Goal: Task Accomplishment & Management: Complete application form

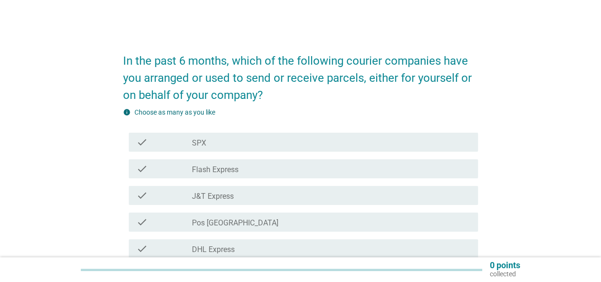
click at [222, 197] on label "J&T Express" at bounding box center [213, 197] width 42 height 10
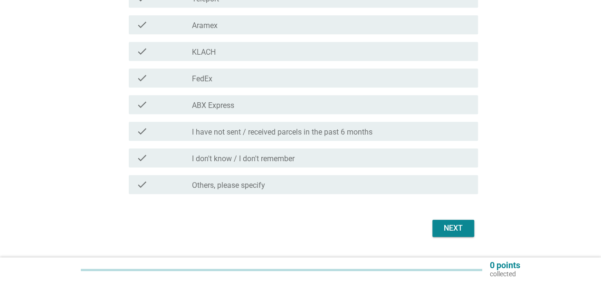
scroll to position [409, 0]
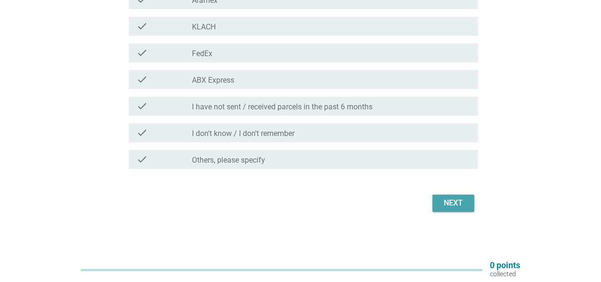
click at [455, 203] on div "Next" at bounding box center [453, 202] width 27 height 11
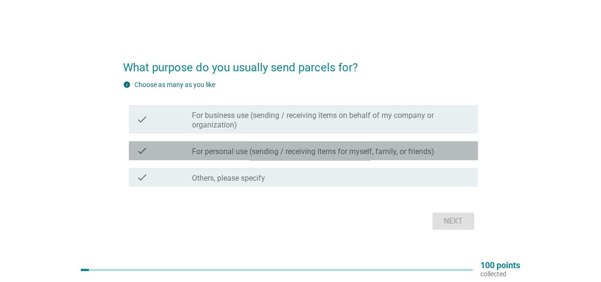
click at [426, 146] on div "check_box_outline_blank For personal use (sending / receiving items for myself,…" at bounding box center [331, 150] width 279 height 11
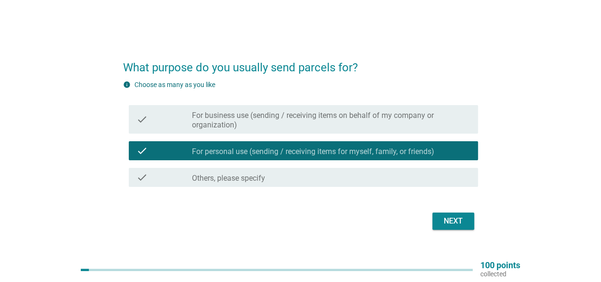
click at [457, 221] on div "Next" at bounding box center [453, 220] width 27 height 11
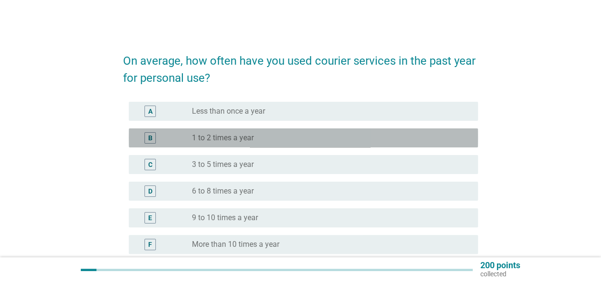
click at [214, 139] on label "1 to 2 times a year" at bounding box center [223, 138] width 62 height 10
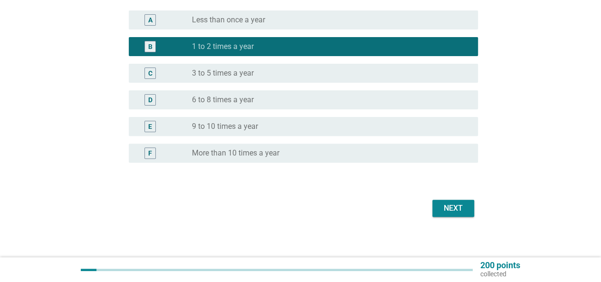
scroll to position [96, 0]
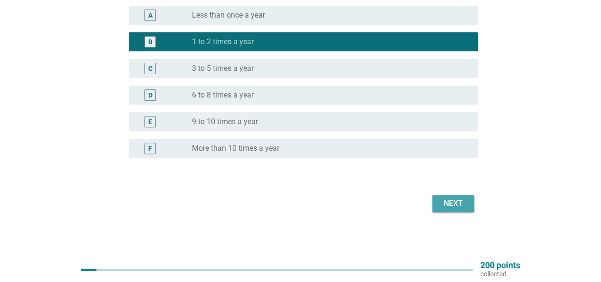
click at [454, 201] on div "Next" at bounding box center [453, 203] width 27 height 11
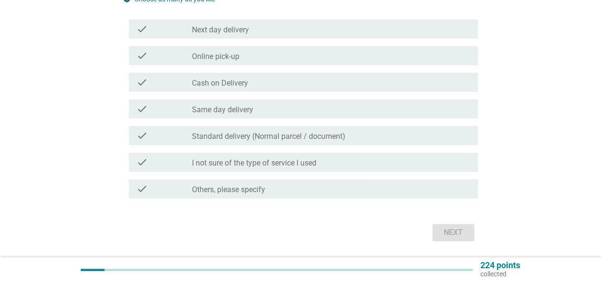
scroll to position [0, 0]
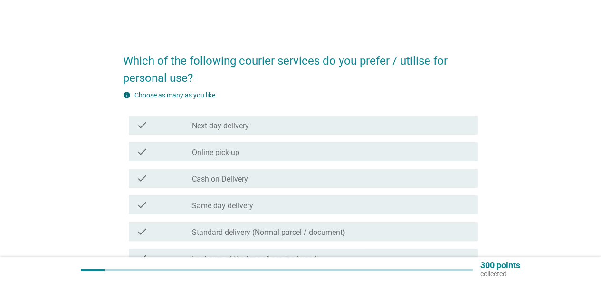
click at [273, 205] on div "check_box_outline_blank Same day delivery" at bounding box center [331, 204] width 279 height 11
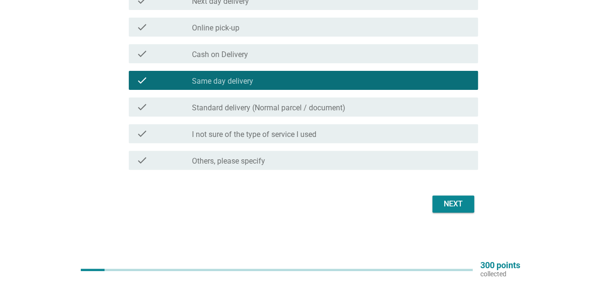
scroll to position [125, 0]
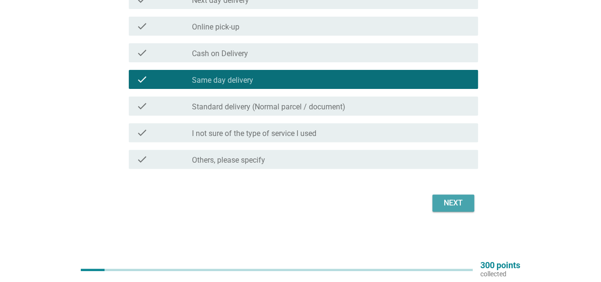
click at [469, 204] on button "Next" at bounding box center [454, 202] width 42 height 17
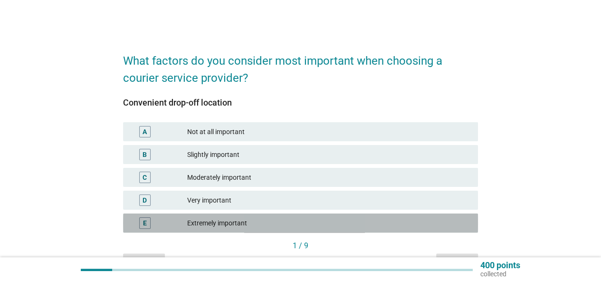
click at [258, 220] on div "Extremely important" at bounding box center [328, 222] width 283 height 11
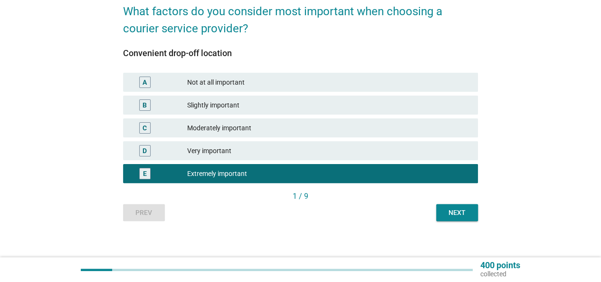
scroll to position [56, 0]
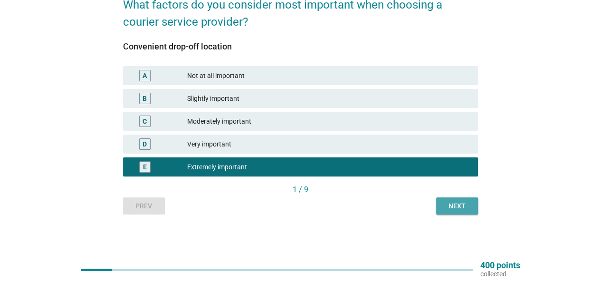
click at [456, 210] on div "Next" at bounding box center [457, 206] width 27 height 10
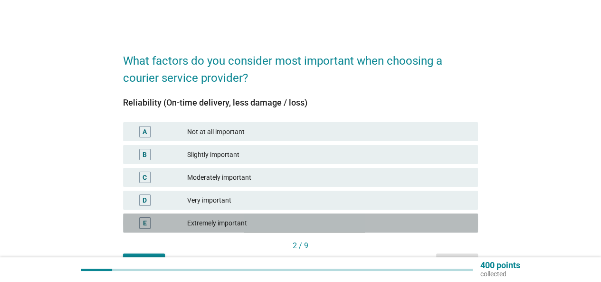
click at [245, 221] on div "Extremely important" at bounding box center [328, 222] width 283 height 11
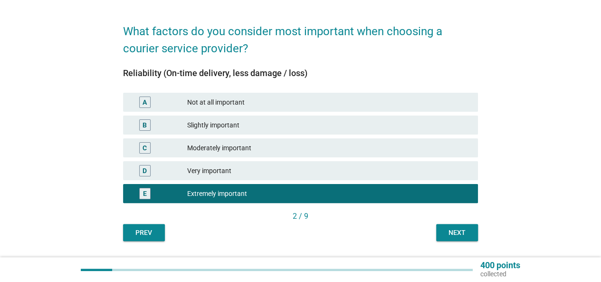
scroll to position [56, 0]
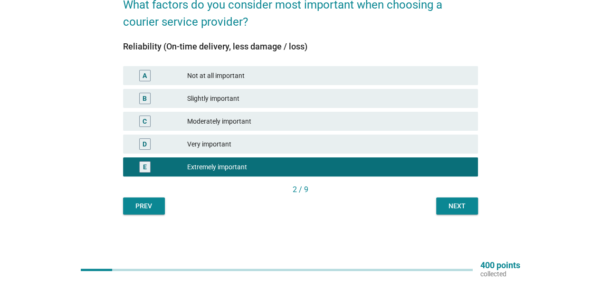
click at [458, 205] on div "Next" at bounding box center [457, 206] width 27 height 10
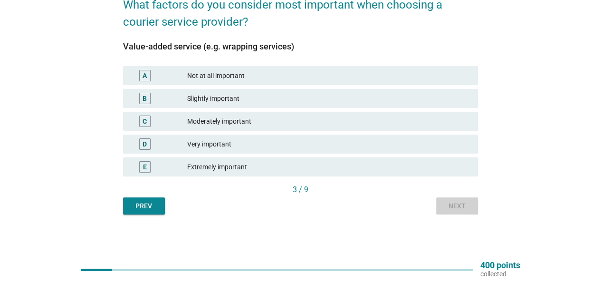
scroll to position [0, 0]
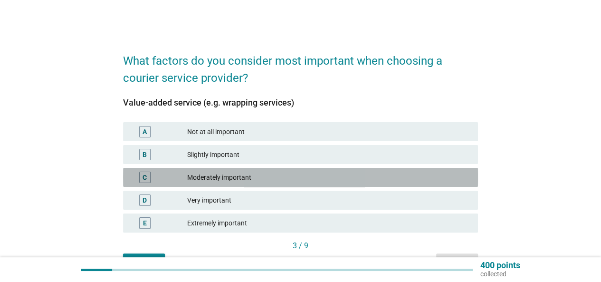
click at [230, 179] on div "Moderately important" at bounding box center [328, 177] width 283 height 11
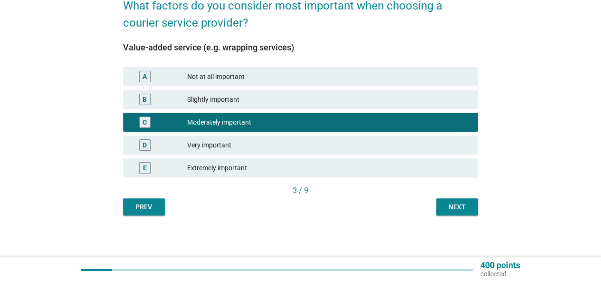
scroll to position [56, 0]
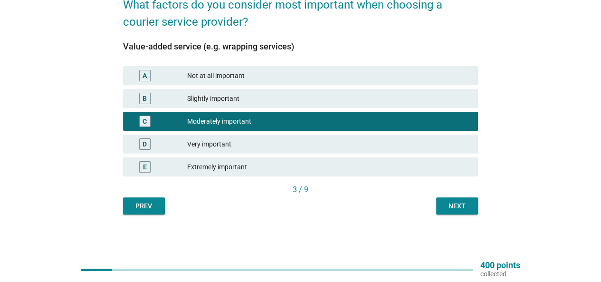
click at [456, 203] on div "Next" at bounding box center [457, 206] width 27 height 10
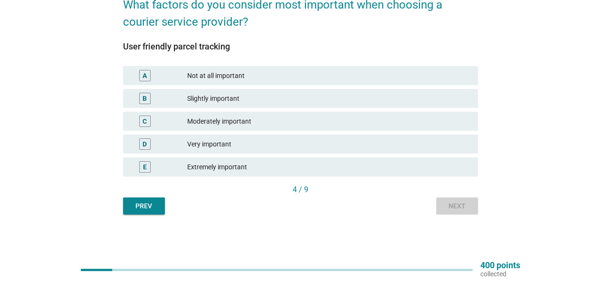
scroll to position [0, 0]
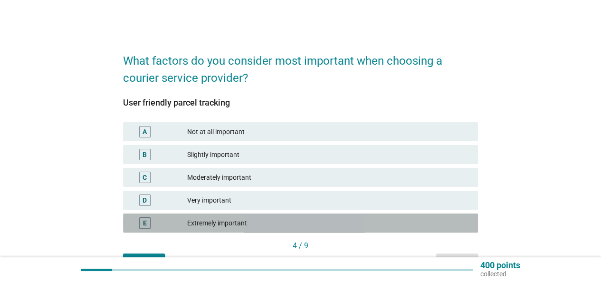
click at [233, 225] on div "Extremely important" at bounding box center [328, 222] width 283 height 11
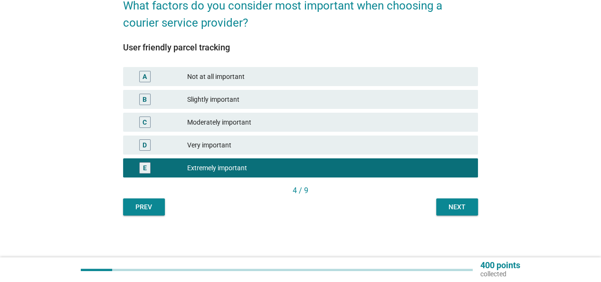
scroll to position [56, 0]
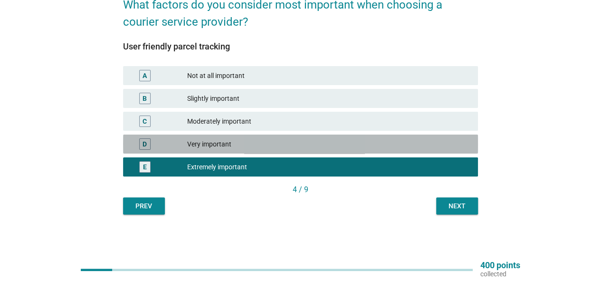
click at [202, 145] on div "Very important" at bounding box center [328, 143] width 283 height 11
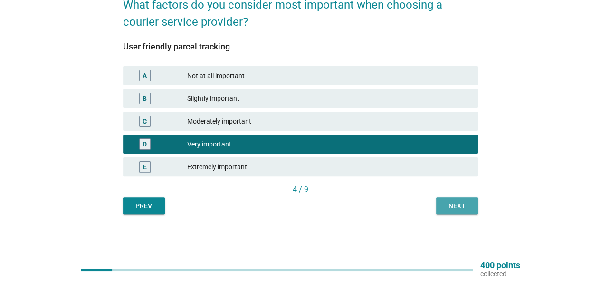
click at [443, 208] on button "Next" at bounding box center [457, 205] width 42 height 17
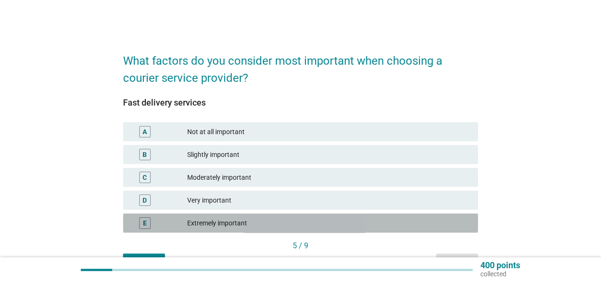
click at [207, 223] on div "Extremely important" at bounding box center [328, 222] width 283 height 11
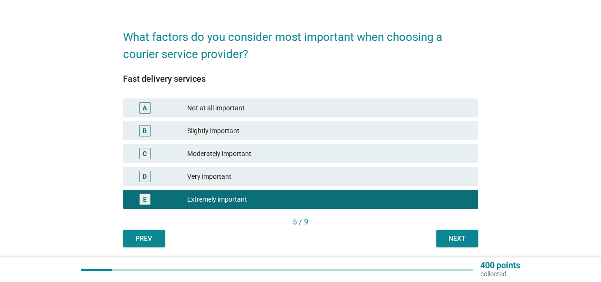
scroll to position [56, 0]
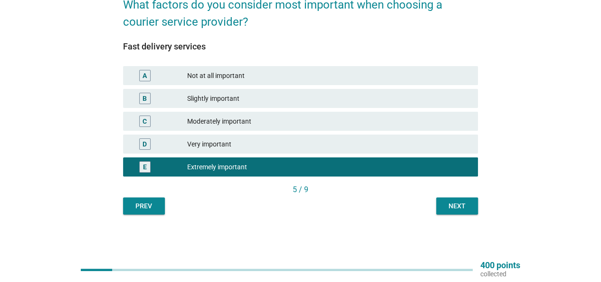
click at [460, 209] on div "Next" at bounding box center [457, 206] width 27 height 10
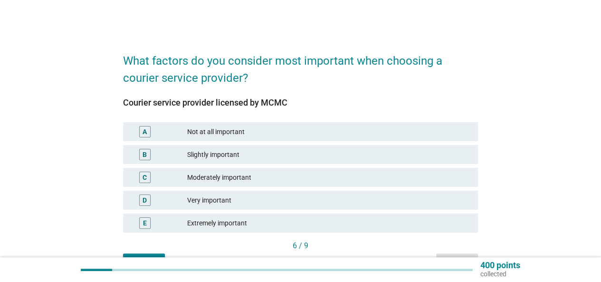
click at [244, 176] on div "Moderately important" at bounding box center [328, 177] width 283 height 11
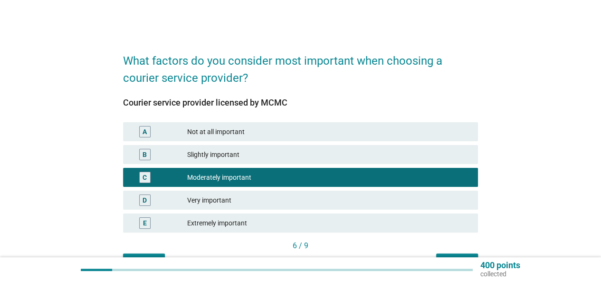
scroll to position [56, 0]
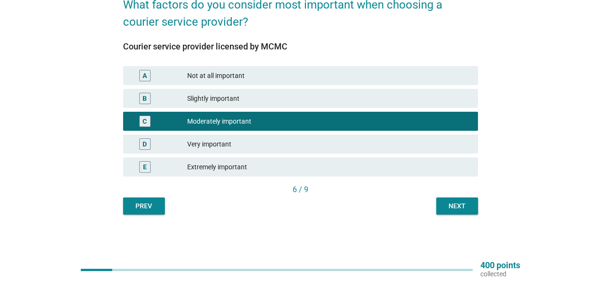
click at [450, 204] on div "Next" at bounding box center [457, 206] width 27 height 10
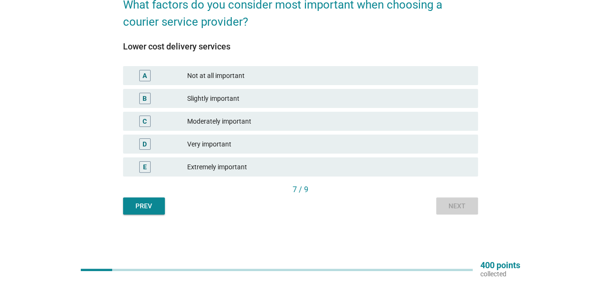
scroll to position [0, 0]
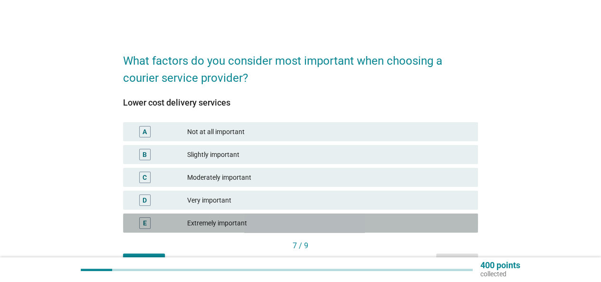
click at [217, 216] on div "E Extremely important" at bounding box center [300, 222] width 355 height 19
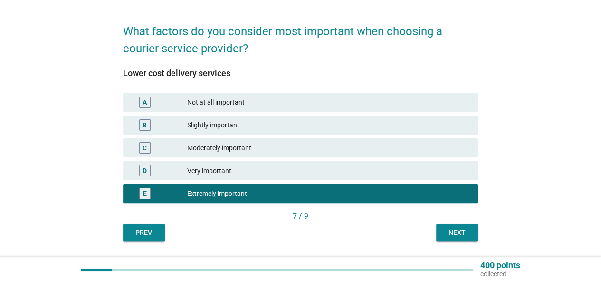
scroll to position [56, 0]
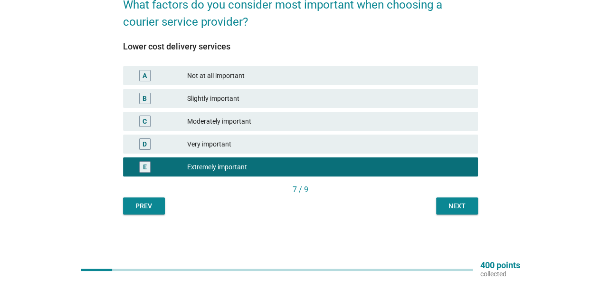
click at [450, 210] on div "Next" at bounding box center [457, 206] width 27 height 10
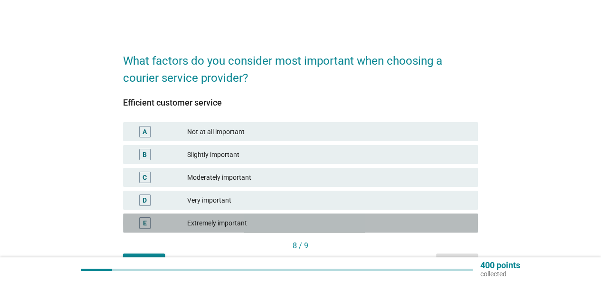
click at [218, 224] on div "Extremely important" at bounding box center [328, 222] width 283 height 11
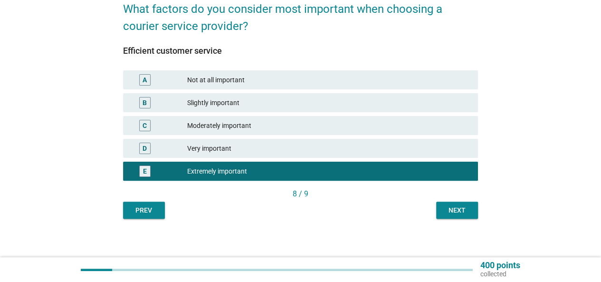
scroll to position [56, 0]
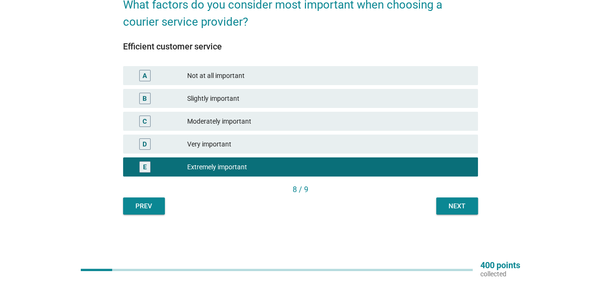
click at [455, 206] on div "Next" at bounding box center [457, 206] width 27 height 10
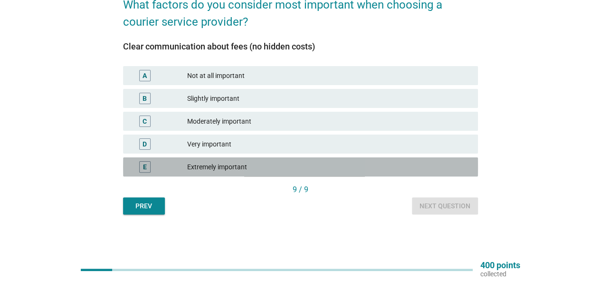
click at [244, 166] on div "Extremely important" at bounding box center [328, 166] width 283 height 11
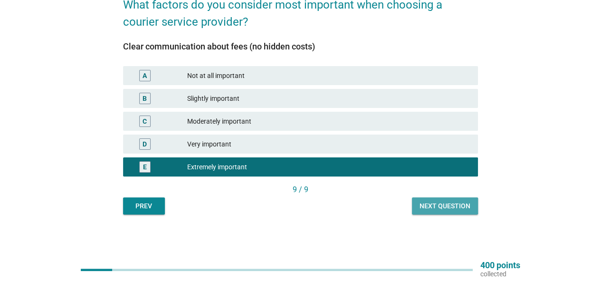
click at [467, 209] on div "Next question" at bounding box center [445, 206] width 51 height 10
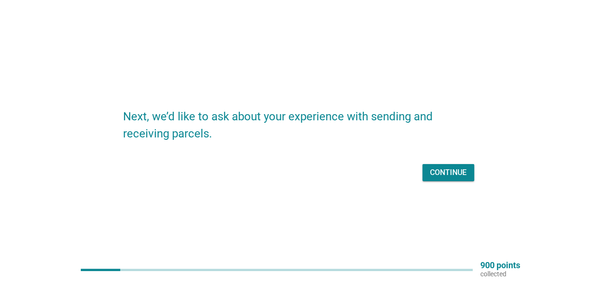
click at [447, 173] on div "Continue" at bounding box center [448, 172] width 37 height 11
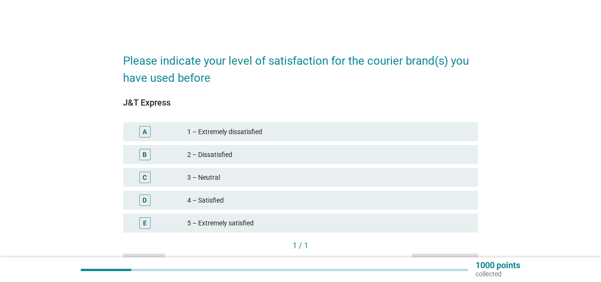
click at [247, 223] on div "5 – Extremely satisfied" at bounding box center [328, 222] width 283 height 11
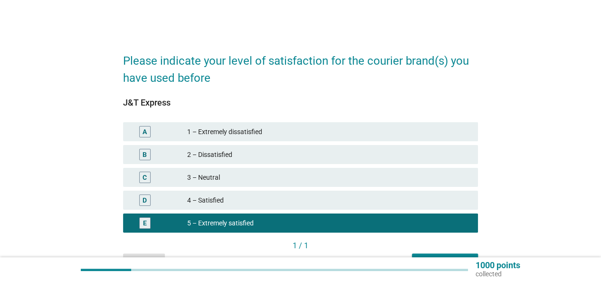
scroll to position [56, 0]
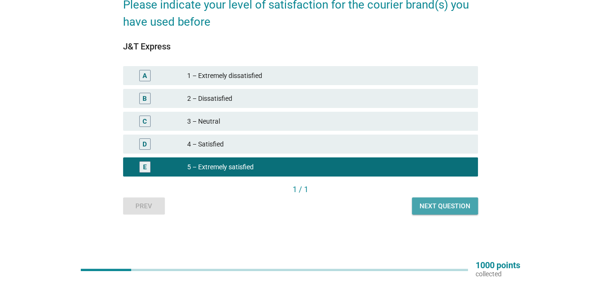
click at [433, 206] on div "Next question" at bounding box center [445, 206] width 51 height 10
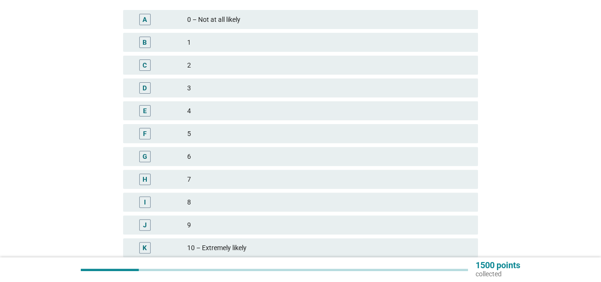
scroll to position [143, 0]
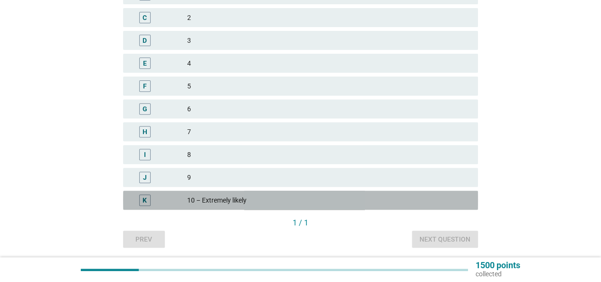
click at [205, 203] on div "10 – Extremely likely" at bounding box center [328, 199] width 283 height 11
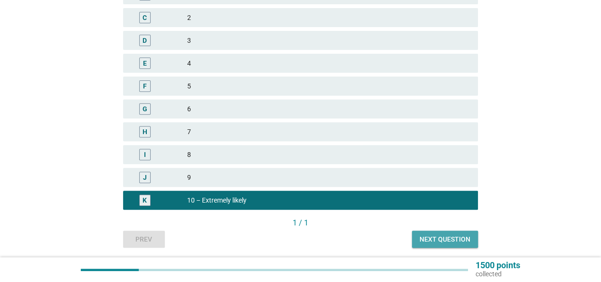
click at [448, 240] on div "Next question" at bounding box center [445, 239] width 51 height 10
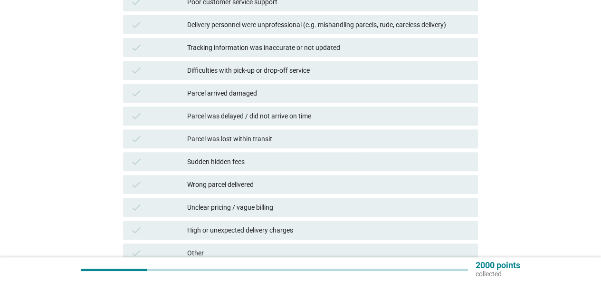
scroll to position [95, 0]
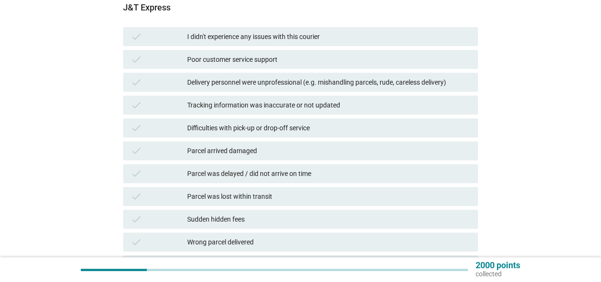
click at [293, 34] on div "I didn't experience any issues with this courier" at bounding box center [328, 36] width 283 height 11
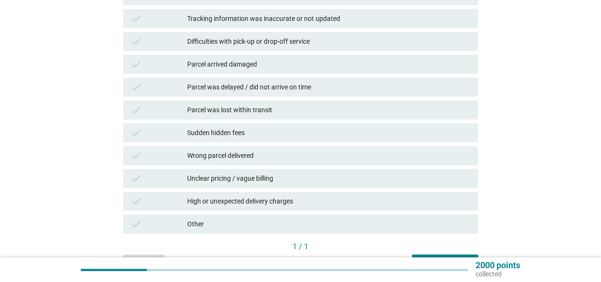
scroll to position [238, 0]
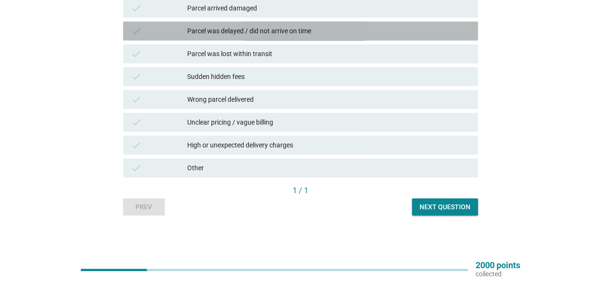
click at [261, 34] on div "Parcel was delayed / did not arrive on time" at bounding box center [328, 30] width 283 height 11
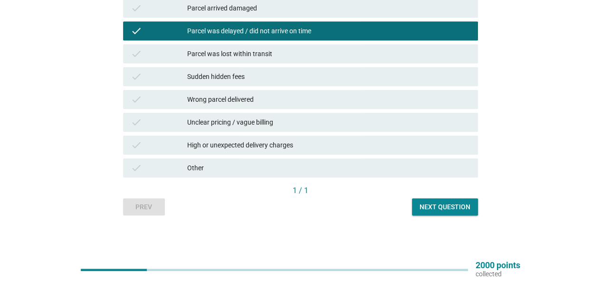
click at [446, 205] on div "Next question" at bounding box center [445, 207] width 51 height 10
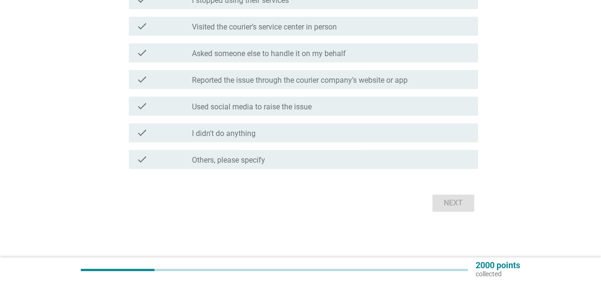
scroll to position [0, 0]
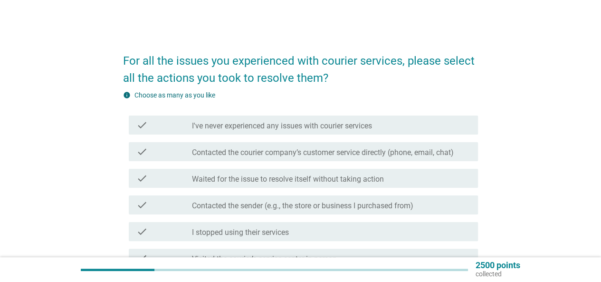
click at [380, 151] on label "Contacted the courier company’s customer service directly (phone, email, chat)" at bounding box center [323, 153] width 262 height 10
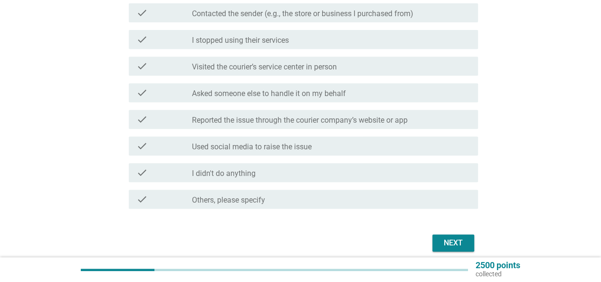
scroll to position [232, 0]
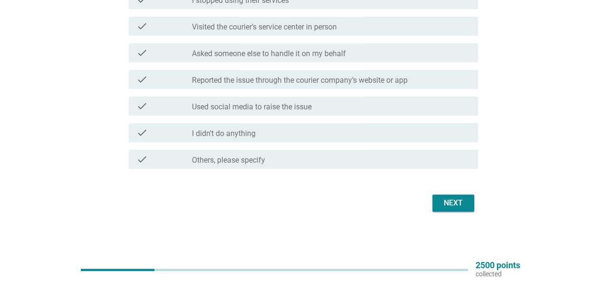
click at [462, 202] on div "Next" at bounding box center [453, 202] width 27 height 11
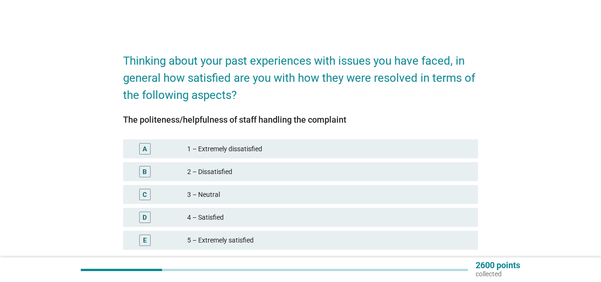
scroll to position [48, 0]
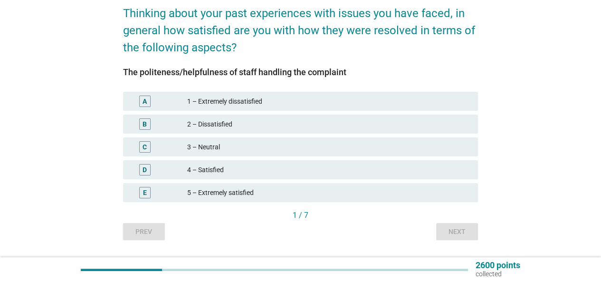
click at [237, 191] on div "5 – Extremely satisfied" at bounding box center [328, 192] width 283 height 11
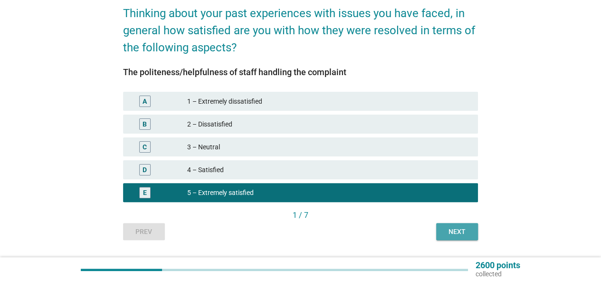
click at [448, 234] on div "Next" at bounding box center [457, 232] width 27 height 10
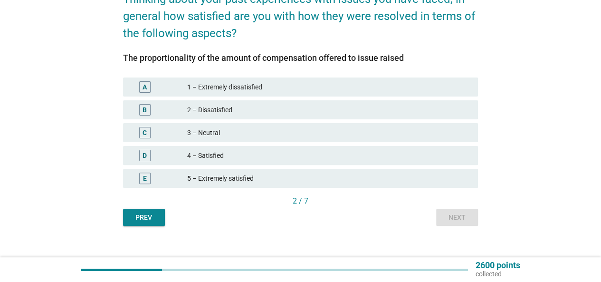
scroll to position [73, 0]
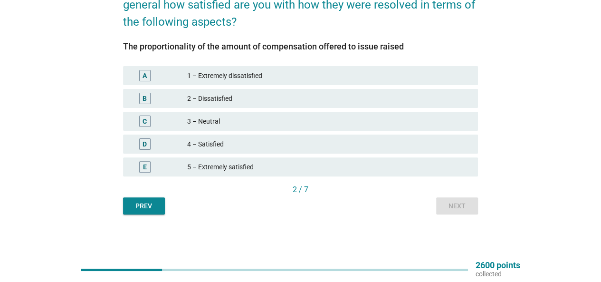
click at [281, 148] on div "4 – Satisfied" at bounding box center [328, 143] width 283 height 11
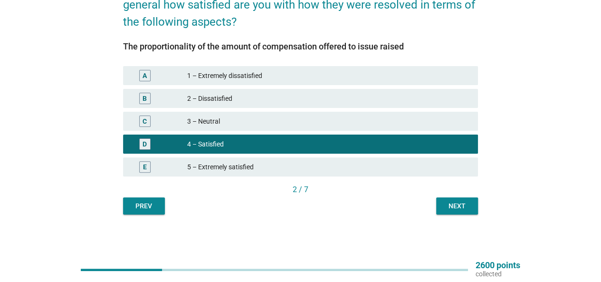
click at [459, 201] on div "Next" at bounding box center [457, 206] width 27 height 10
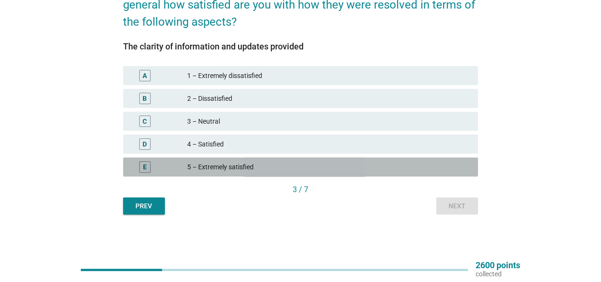
click at [205, 167] on div "5 – Extremely satisfied" at bounding box center [328, 166] width 283 height 11
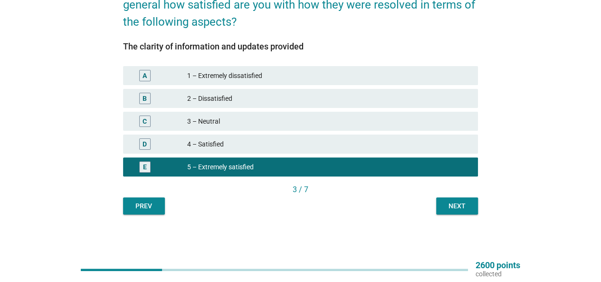
click at [468, 210] on div "Next" at bounding box center [457, 206] width 27 height 10
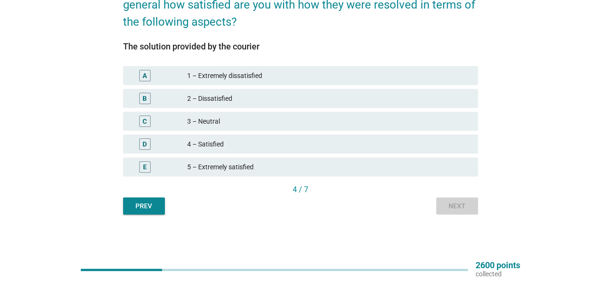
scroll to position [0, 0]
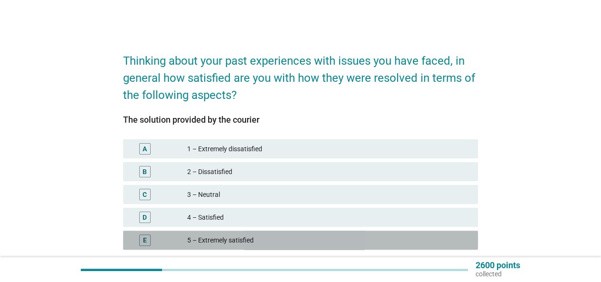
click at [238, 241] on div "5 – Extremely satisfied" at bounding box center [328, 239] width 283 height 11
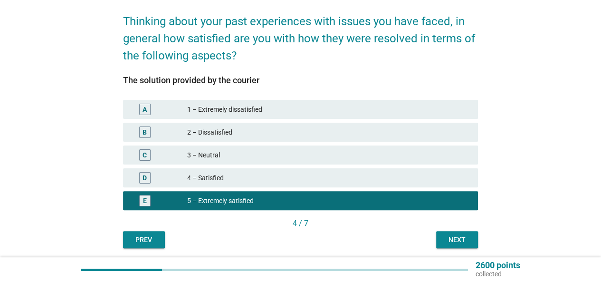
scroll to position [73, 0]
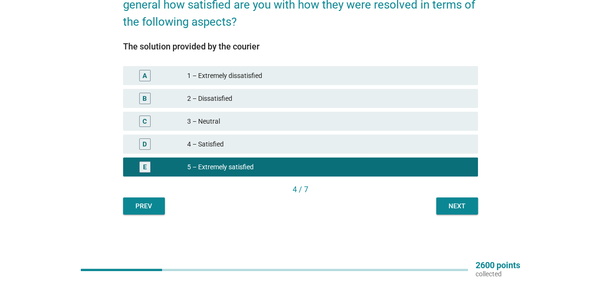
click at [209, 144] on div "4 – Satisfied" at bounding box center [328, 143] width 283 height 11
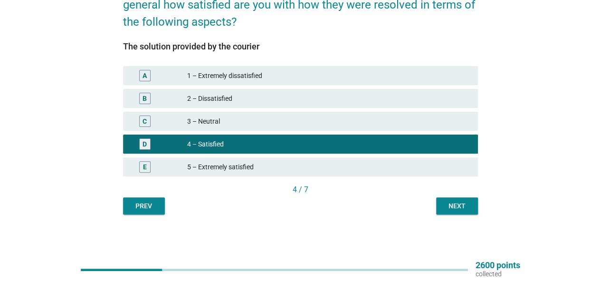
click at [461, 203] on div "Next" at bounding box center [457, 206] width 27 height 10
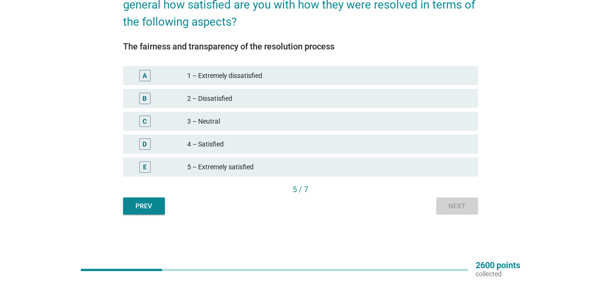
scroll to position [0, 0]
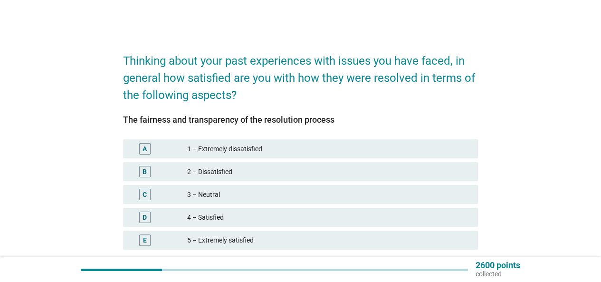
click at [228, 217] on div "4 – Satisfied" at bounding box center [328, 217] width 283 height 11
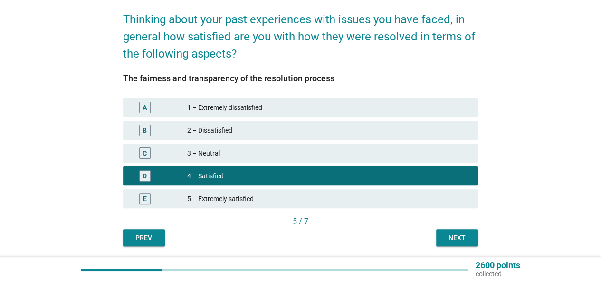
scroll to position [73, 0]
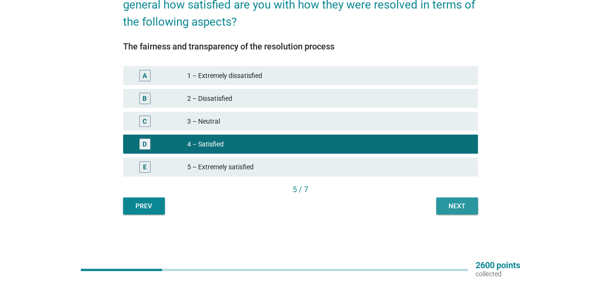
click at [458, 206] on div "Next" at bounding box center [457, 206] width 27 height 10
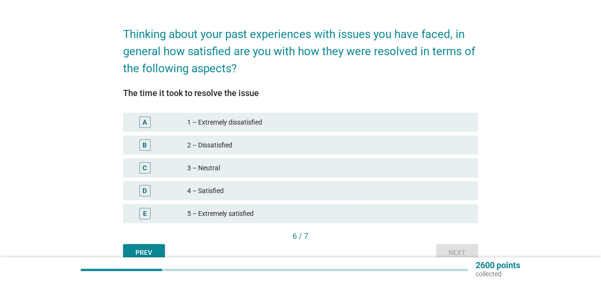
scroll to position [48, 0]
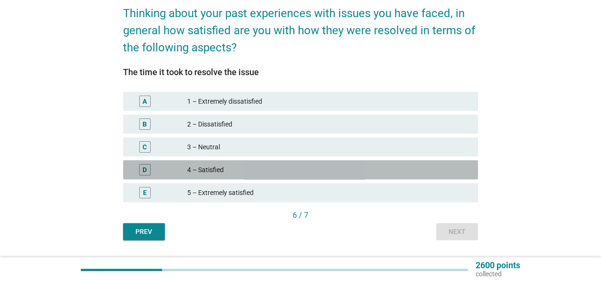
click at [218, 170] on div "4 – Satisfied" at bounding box center [328, 169] width 283 height 11
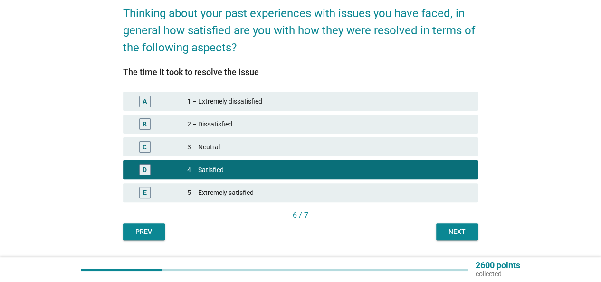
click at [447, 233] on div "Next" at bounding box center [457, 232] width 27 height 10
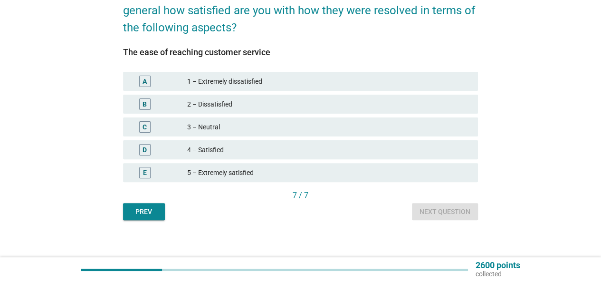
scroll to position [73, 0]
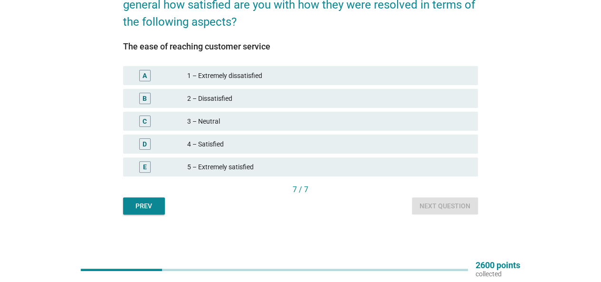
click at [230, 168] on div "5 – Extremely satisfied" at bounding box center [328, 166] width 283 height 11
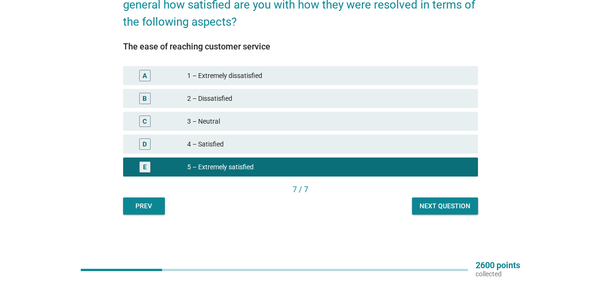
click at [211, 144] on div "4 – Satisfied" at bounding box center [328, 143] width 283 height 11
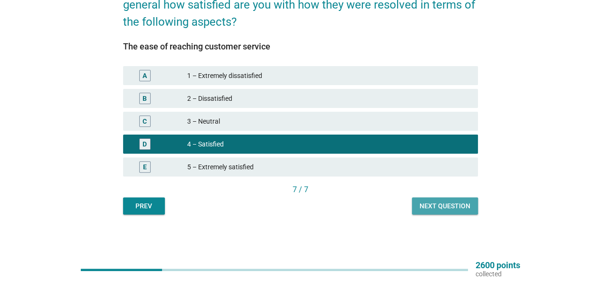
click at [421, 212] on button "Next question" at bounding box center [445, 205] width 66 height 17
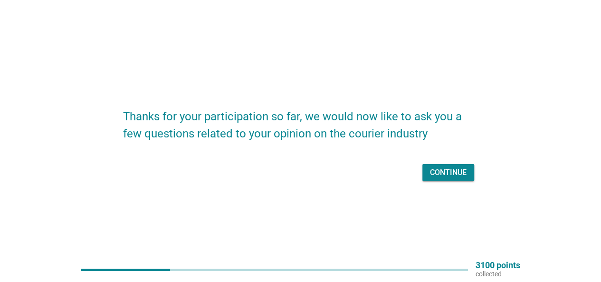
click at [443, 174] on div "Continue" at bounding box center [448, 172] width 37 height 11
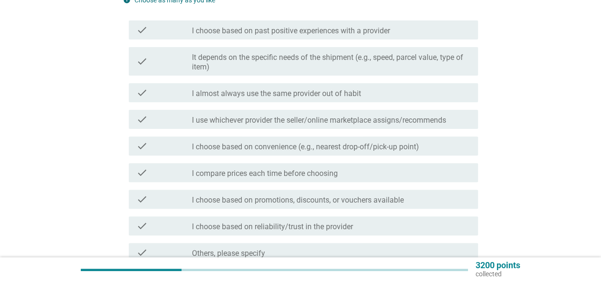
scroll to position [48, 0]
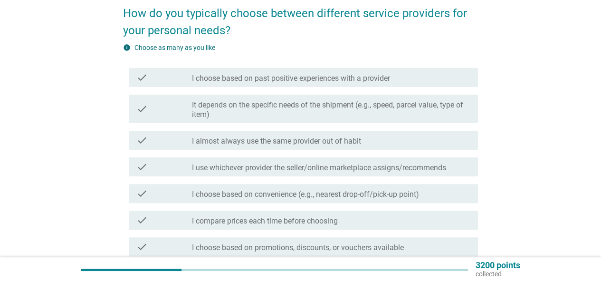
click at [297, 134] on div "check check_box_outline_blank I almost always use the same provider out of habit" at bounding box center [303, 140] width 349 height 19
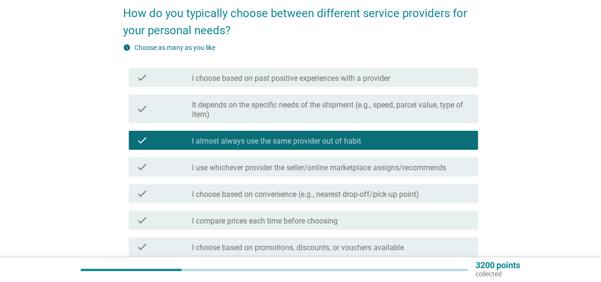
click at [331, 79] on label "I choose based on past positive experiences with a provider" at bounding box center [291, 79] width 198 height 10
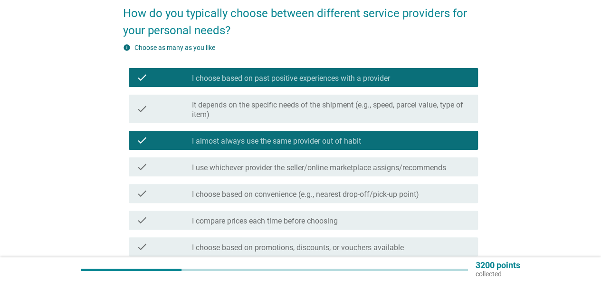
click at [331, 104] on label "It depends on the specific needs of the shipment (e.g., speed, parcel value, ty…" at bounding box center [331, 109] width 279 height 19
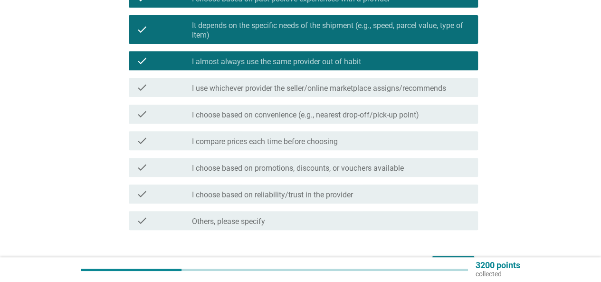
scroll to position [143, 0]
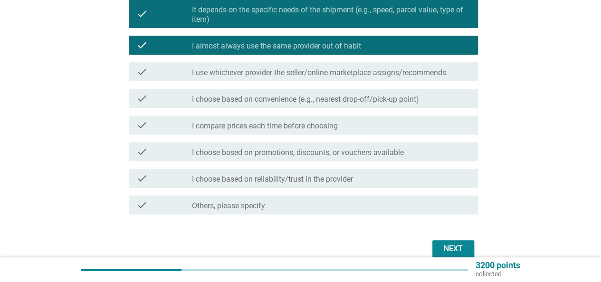
click at [395, 99] on label "I choose based on convenience (e.g., nearest drop-off/pick-up point)" at bounding box center [305, 100] width 227 height 10
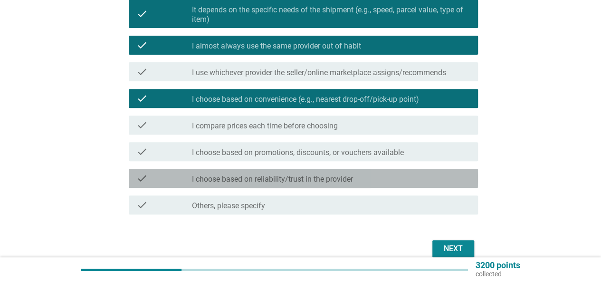
click at [319, 181] on label "I choose based on reliability/trust in the provider" at bounding box center [272, 179] width 161 height 10
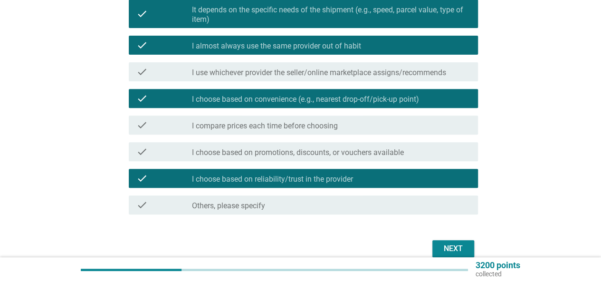
click at [454, 250] on div "Next" at bounding box center [453, 248] width 27 height 11
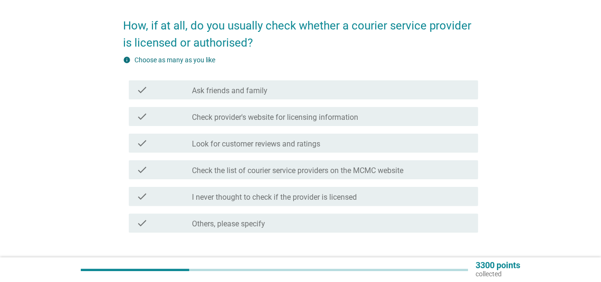
scroll to position [48, 0]
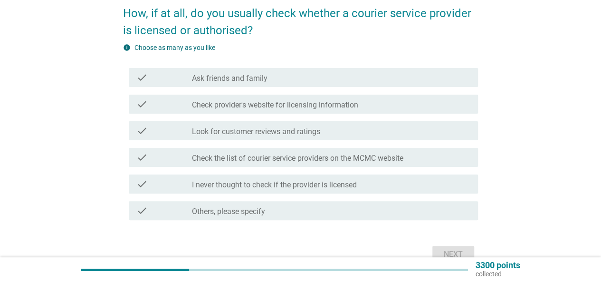
click at [269, 77] on div "check_box_outline_blank Ask friends and family" at bounding box center [331, 77] width 279 height 11
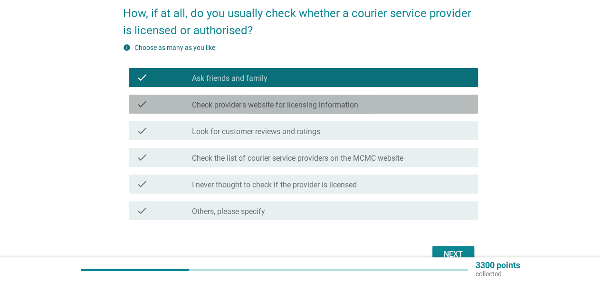
click at [277, 102] on label "Check provider's website for licensing information" at bounding box center [275, 105] width 166 height 10
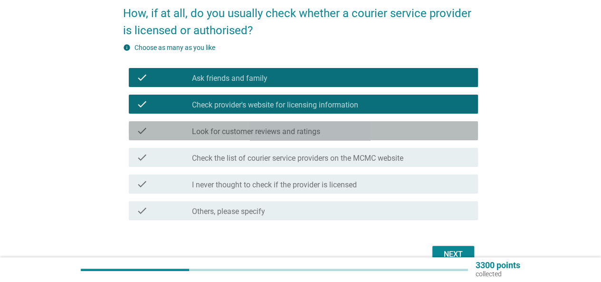
click at [284, 135] on label "Look for customer reviews and ratings" at bounding box center [256, 132] width 128 height 10
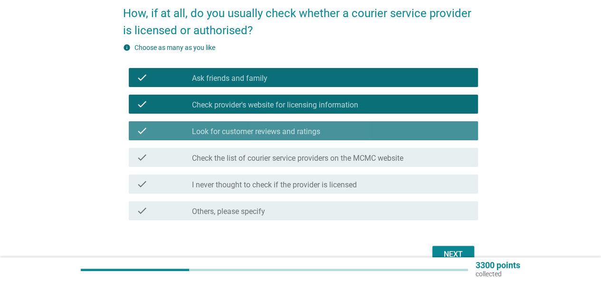
click at [284, 135] on label "Look for customer reviews and ratings" at bounding box center [256, 132] width 128 height 10
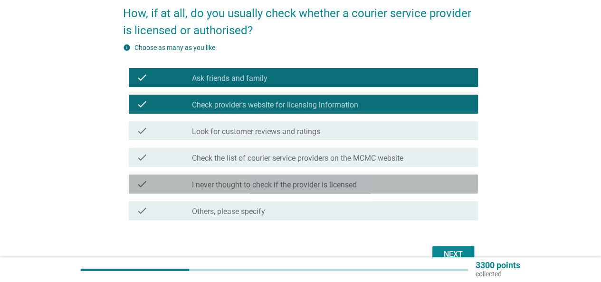
click at [313, 190] on div "check check_box_outline_blank I never thought to check if the provider is licen…" at bounding box center [303, 183] width 349 height 19
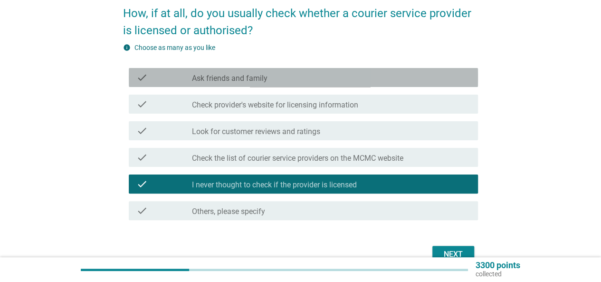
click at [243, 77] on label "Ask friends and family" at bounding box center [230, 79] width 76 height 10
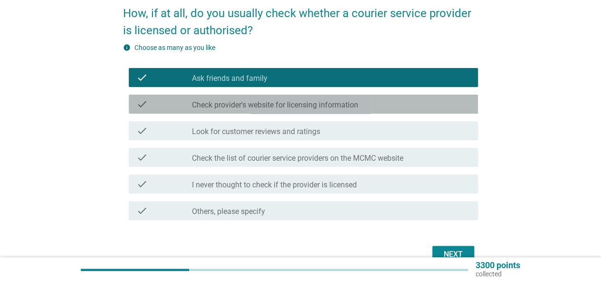
click at [252, 106] on label "Check provider's website for licensing information" at bounding box center [275, 105] width 166 height 10
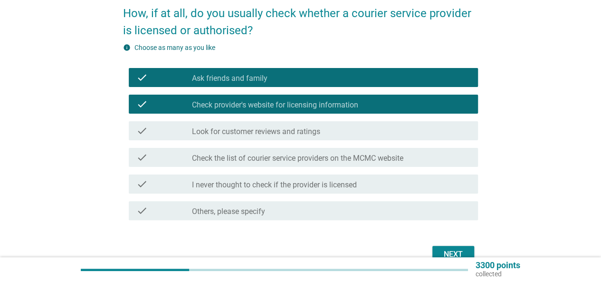
scroll to position [99, 0]
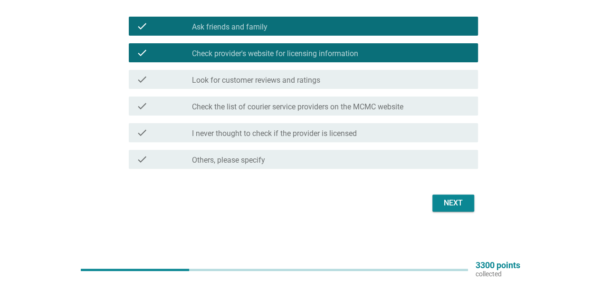
click at [330, 76] on div "check_box_outline_blank Look for customer reviews and ratings" at bounding box center [331, 79] width 279 height 11
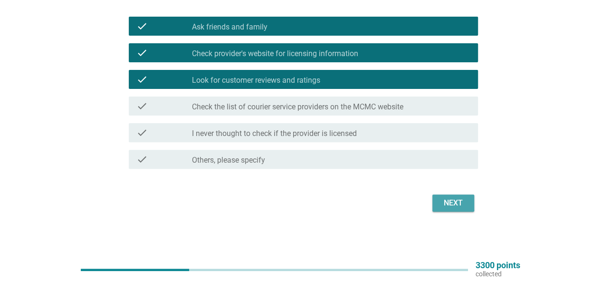
click at [446, 206] on div "Next" at bounding box center [453, 202] width 27 height 11
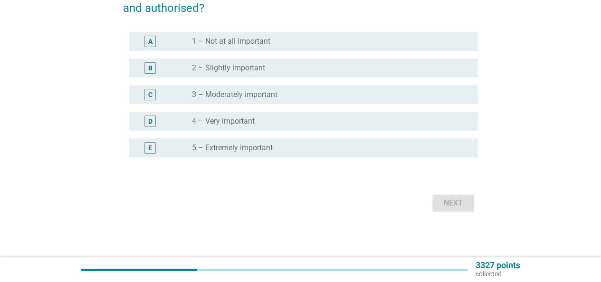
scroll to position [0, 0]
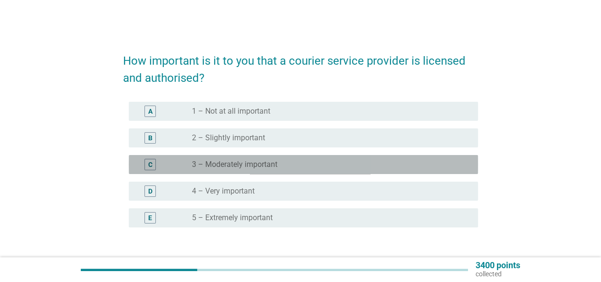
click at [270, 161] on label "3 – Moderately important" at bounding box center [235, 165] width 86 height 10
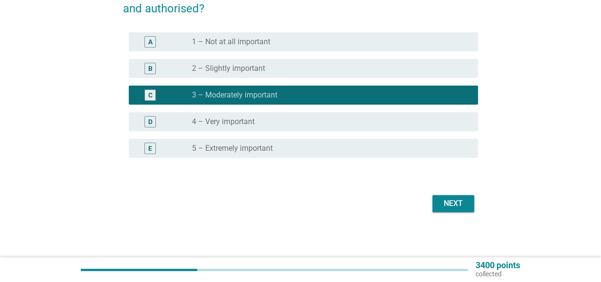
scroll to position [69, 0]
click at [458, 201] on div "Next" at bounding box center [453, 203] width 27 height 11
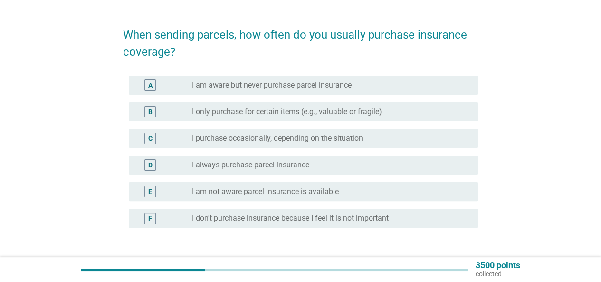
scroll to position [48, 0]
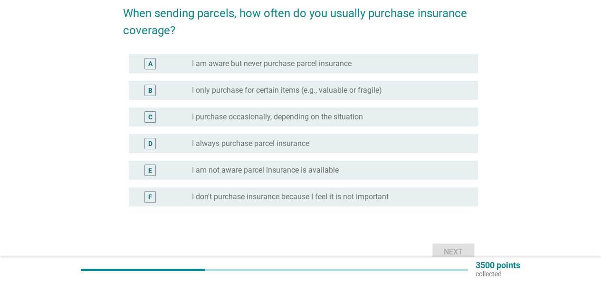
click at [330, 67] on label "I am aware but never purchase parcel insurance" at bounding box center [272, 64] width 160 height 10
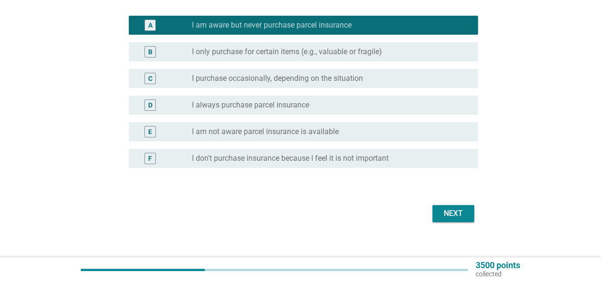
scroll to position [95, 0]
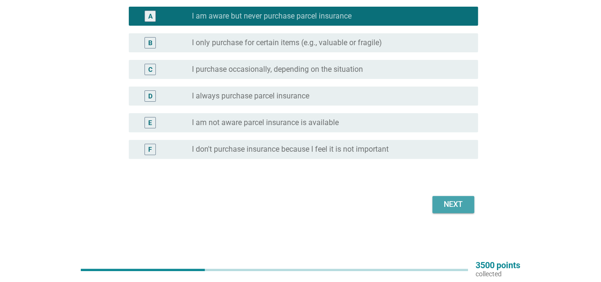
click at [456, 204] on div "Next" at bounding box center [453, 204] width 27 height 11
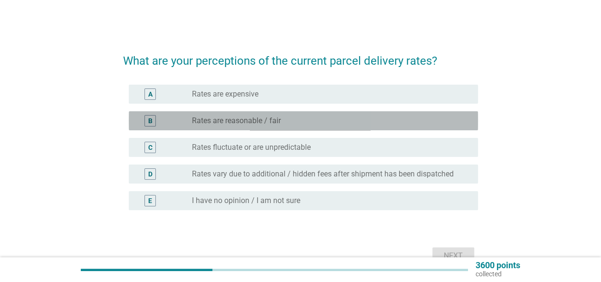
click at [255, 117] on label "Rates are reasonable / fair" at bounding box center [236, 121] width 89 height 10
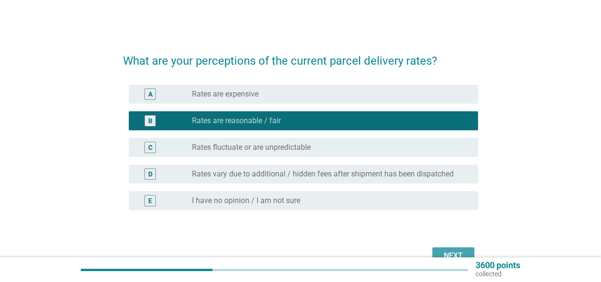
click at [452, 254] on div "Next" at bounding box center [453, 255] width 27 height 11
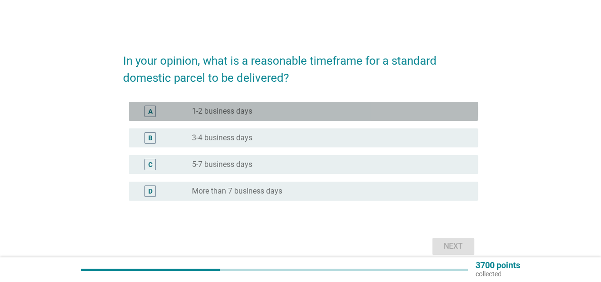
click at [246, 113] on label "1-2 business days" at bounding box center [222, 111] width 60 height 10
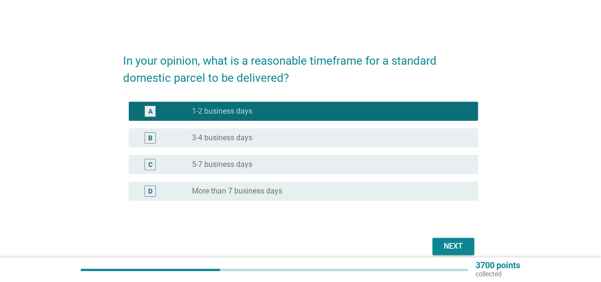
scroll to position [43, 0]
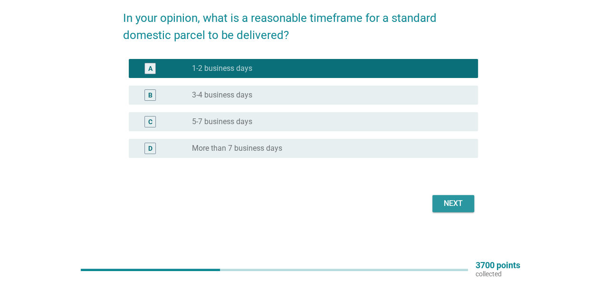
click at [448, 204] on div "Next" at bounding box center [453, 203] width 27 height 11
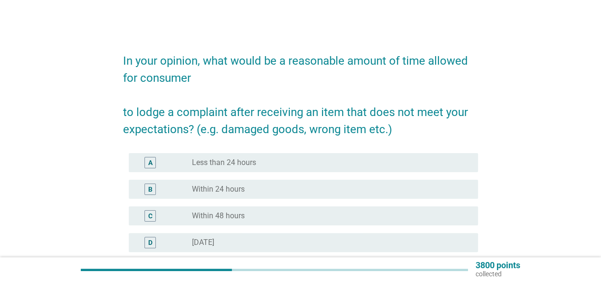
scroll to position [48, 0]
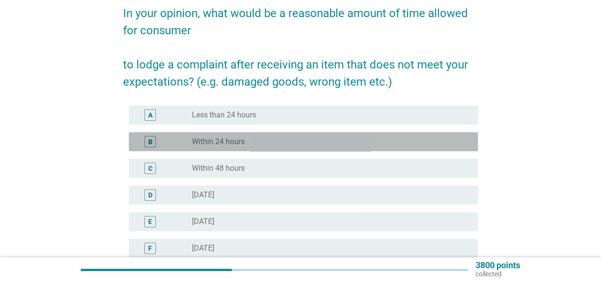
click at [260, 142] on div "radio_button_unchecked Within 24 hours" at bounding box center [327, 142] width 271 height 10
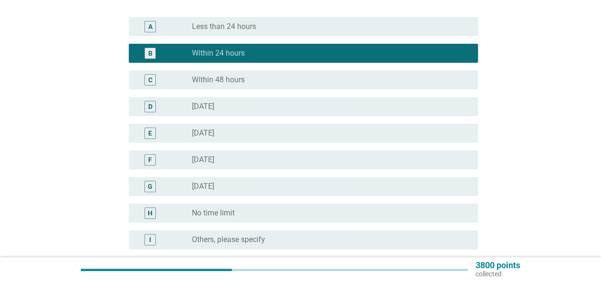
scroll to position [190, 0]
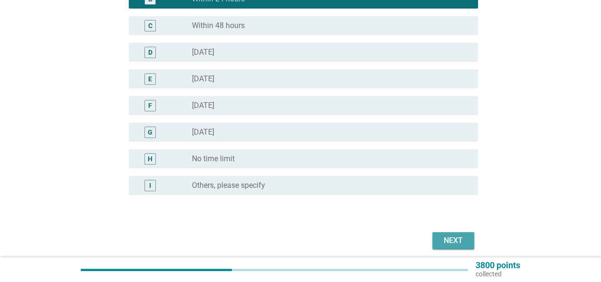
click at [450, 240] on div "Next" at bounding box center [453, 240] width 27 height 11
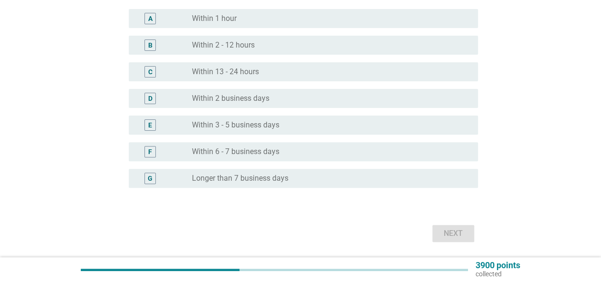
scroll to position [95, 0]
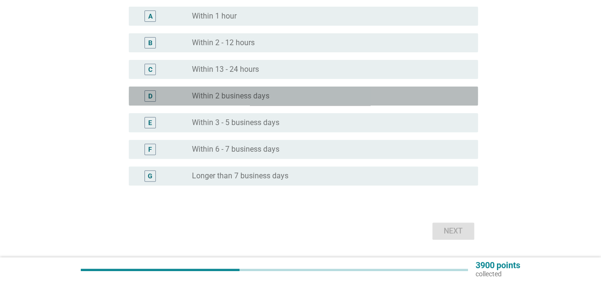
click at [271, 96] on div "radio_button_unchecked Within 2 business days" at bounding box center [327, 96] width 271 height 10
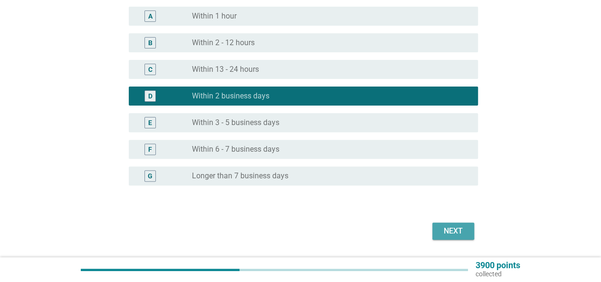
click at [456, 230] on div "Next" at bounding box center [453, 230] width 27 height 11
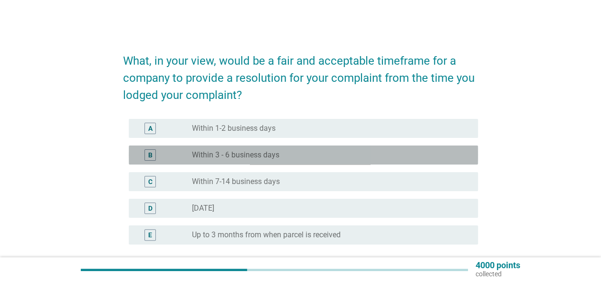
click at [255, 151] on label "Within 3 - 6 business days" at bounding box center [235, 155] width 87 height 10
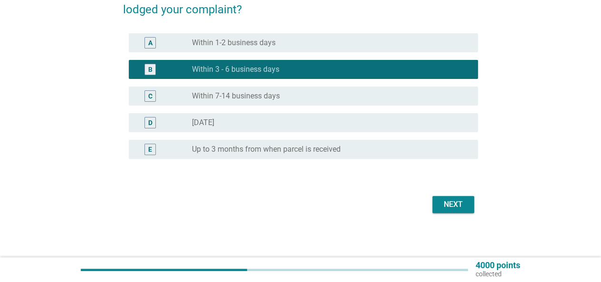
scroll to position [87, 0]
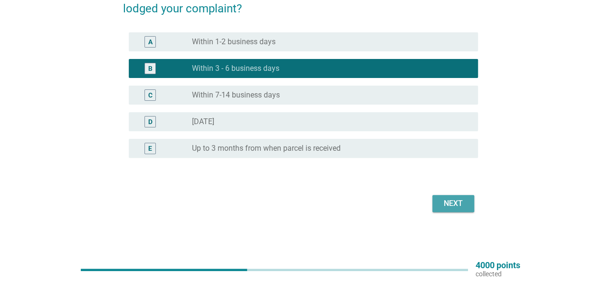
click at [442, 209] on button "Next" at bounding box center [454, 203] width 42 height 17
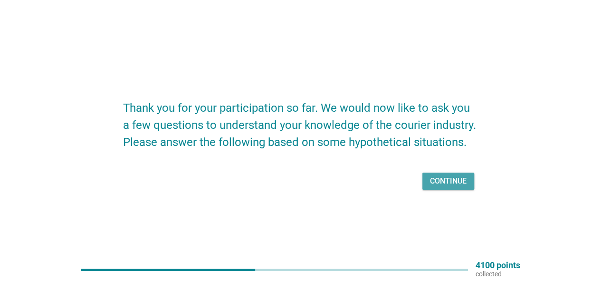
click at [449, 176] on div "Continue" at bounding box center [448, 180] width 37 height 11
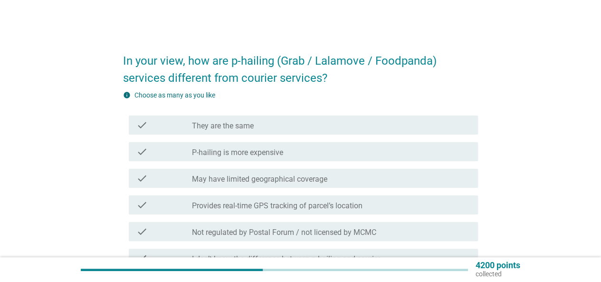
scroll to position [48, 0]
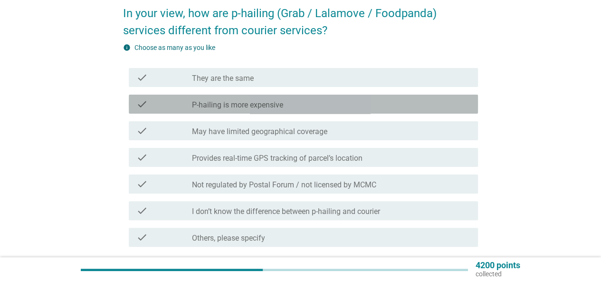
click at [260, 105] on label "P-hailing is more expensive" at bounding box center [237, 105] width 91 height 10
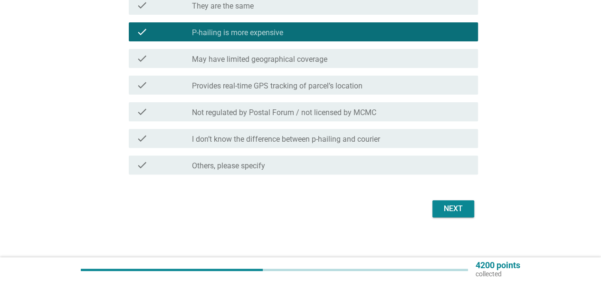
scroll to position [125, 0]
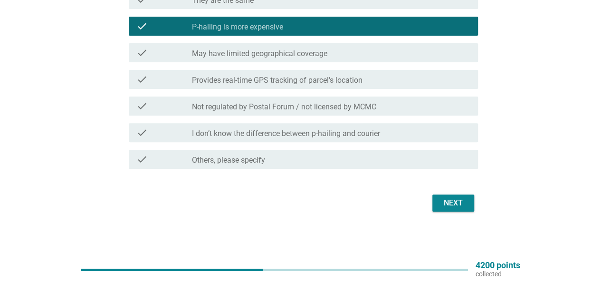
click at [455, 200] on div "Next" at bounding box center [453, 202] width 27 height 11
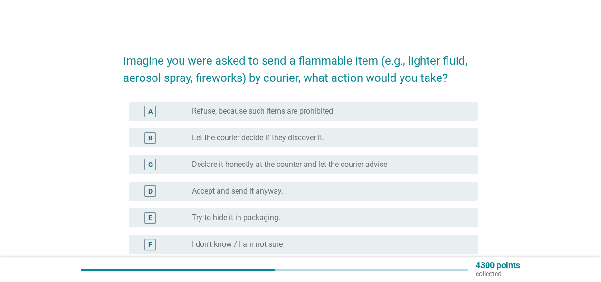
scroll to position [48, 0]
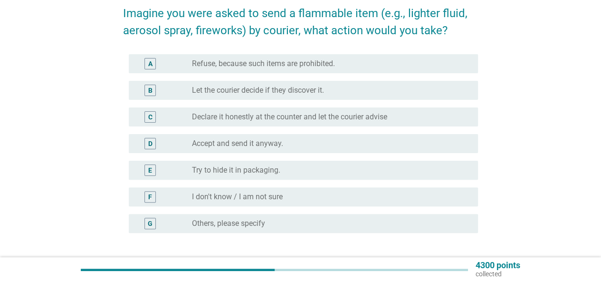
click at [386, 112] on label "Declare it honestly at the counter and let the courier advise" at bounding box center [289, 117] width 195 height 10
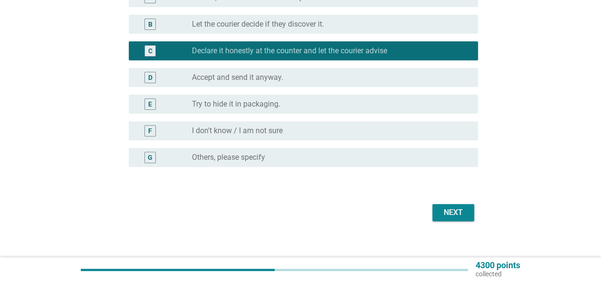
scroll to position [123, 0]
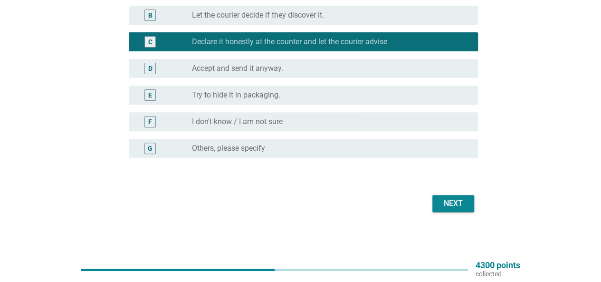
click at [468, 202] on button "Next" at bounding box center [454, 203] width 42 height 17
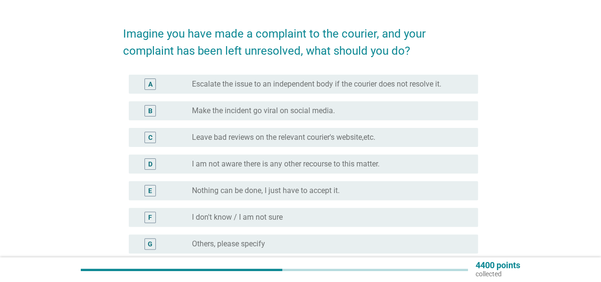
scroll to position [48, 0]
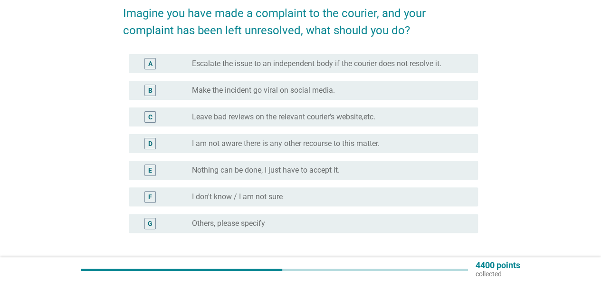
click at [345, 119] on label "Leave bad reviews on the relevant courier's website,etc." at bounding box center [283, 117] width 183 height 10
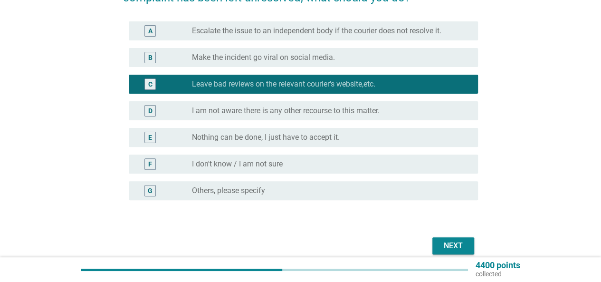
scroll to position [95, 0]
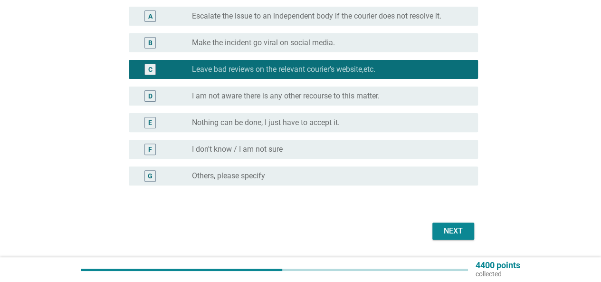
click at [463, 225] on div "Next" at bounding box center [453, 230] width 27 height 11
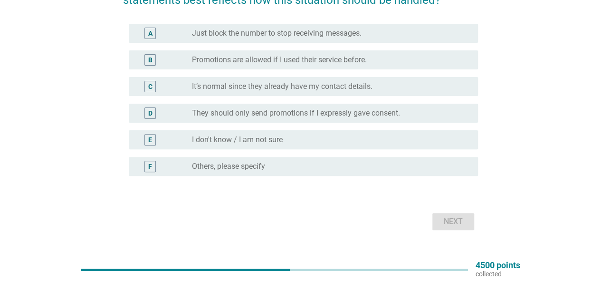
scroll to position [48, 0]
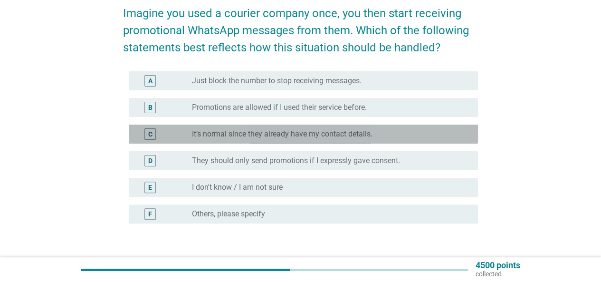
click at [331, 137] on label "It’s normal since they already have my contact details." at bounding box center [282, 134] width 181 height 10
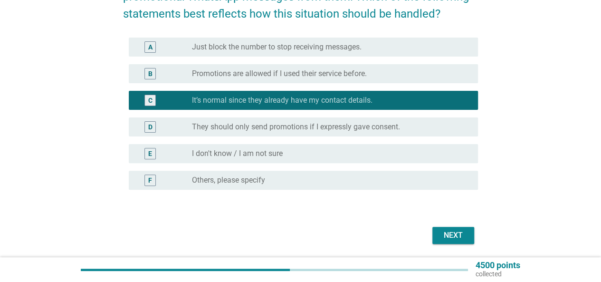
scroll to position [95, 0]
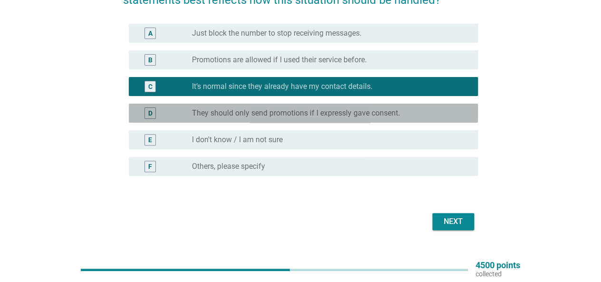
click at [345, 113] on label "They should only send promotions if I expressly gave consent." at bounding box center [296, 113] width 208 height 10
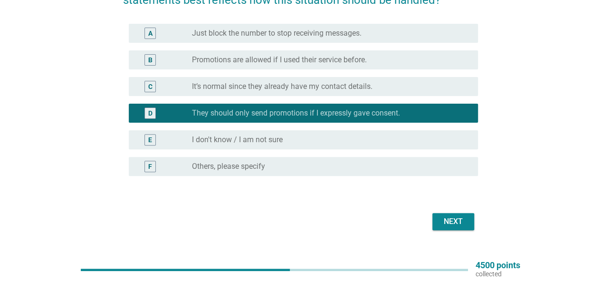
click at [456, 223] on div "Next" at bounding box center [453, 221] width 27 height 11
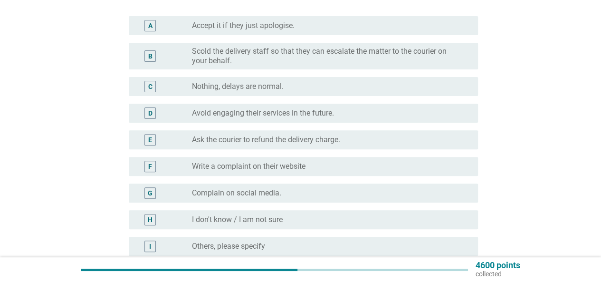
scroll to position [143, 0]
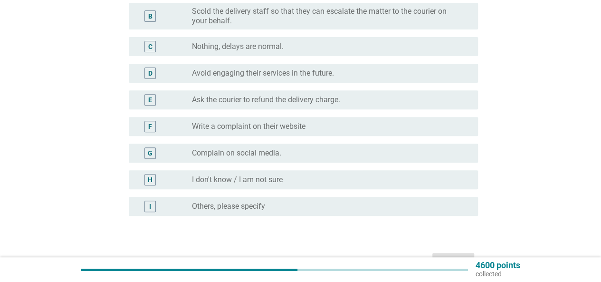
click at [294, 125] on label "Write a complaint on their website" at bounding box center [249, 127] width 114 height 10
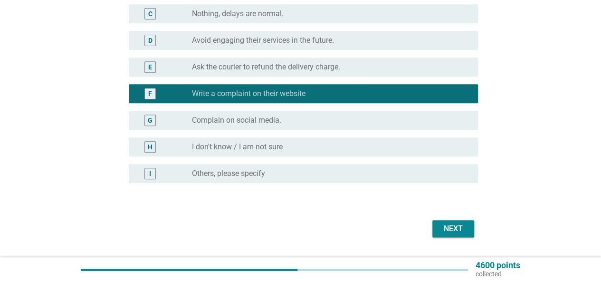
scroll to position [190, 0]
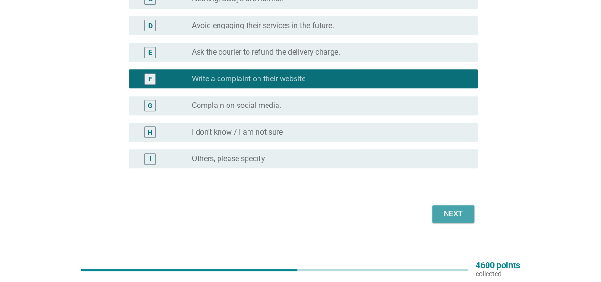
click at [451, 215] on div "Next" at bounding box center [453, 213] width 27 height 11
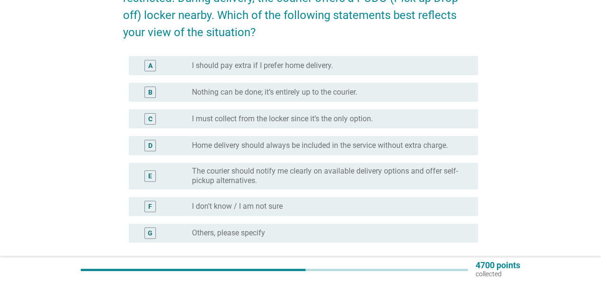
scroll to position [95, 0]
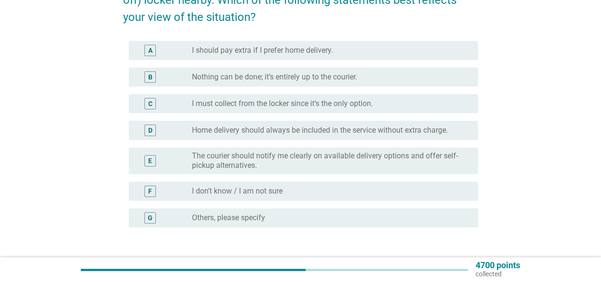
click at [368, 103] on label "I must collect from the locker since it’s the only option." at bounding box center [282, 104] width 181 height 10
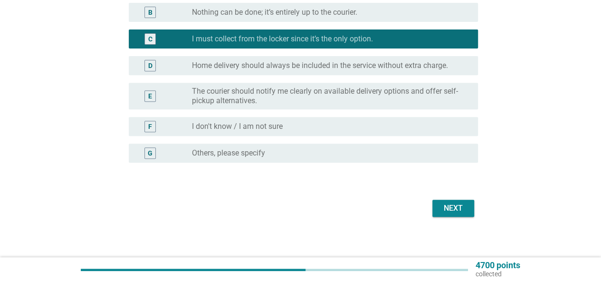
scroll to position [164, 0]
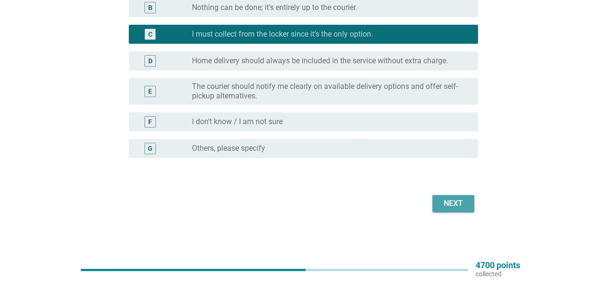
click at [460, 199] on div "Next" at bounding box center [453, 203] width 27 height 11
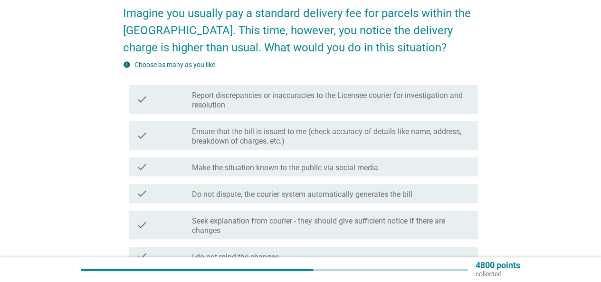
scroll to position [95, 0]
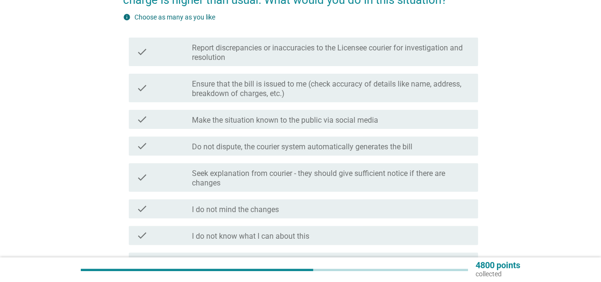
click at [432, 167] on div "check_box_outline_blank Seek explanation from courier - they should give suffic…" at bounding box center [331, 177] width 279 height 21
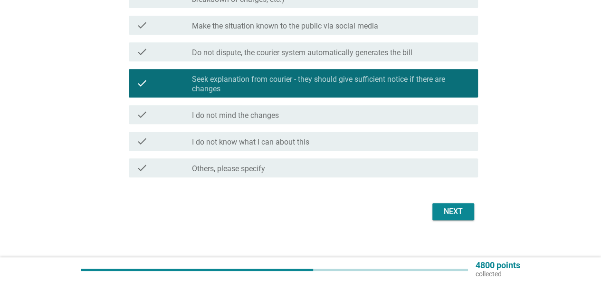
scroll to position [190, 0]
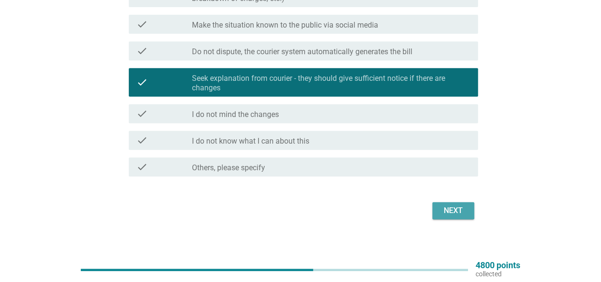
click at [466, 212] on button "Next" at bounding box center [454, 210] width 42 height 17
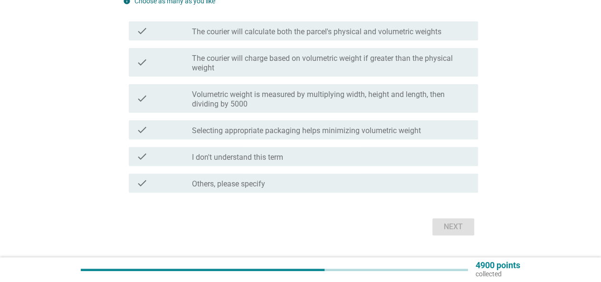
scroll to position [95, 0]
click at [430, 32] on label "The courier will calculate both the parcel's physical and volumetric weights" at bounding box center [317, 31] width 250 height 10
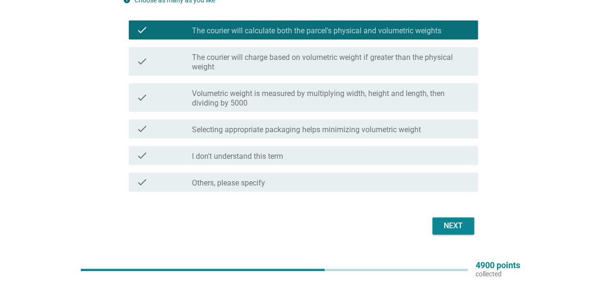
click at [427, 62] on label "The courier will charge based on volumetric weight if greater than the physical…" at bounding box center [331, 62] width 279 height 19
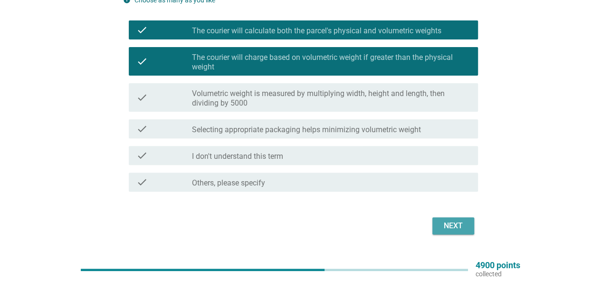
click at [456, 226] on div "Next" at bounding box center [453, 225] width 27 height 11
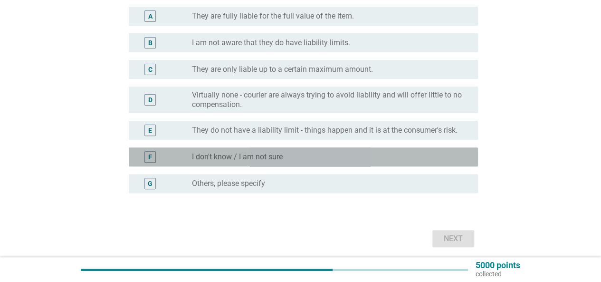
click at [306, 157] on div "radio_button_unchecked I don't know / I am not sure" at bounding box center [327, 157] width 271 height 10
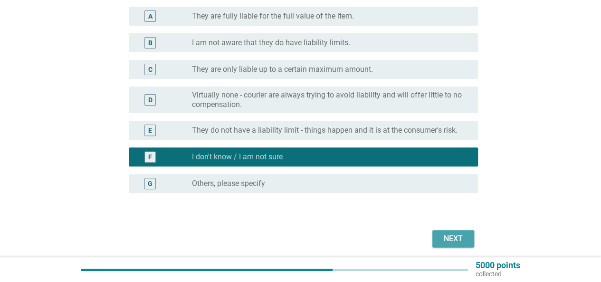
click at [449, 241] on div "Next" at bounding box center [453, 238] width 27 height 11
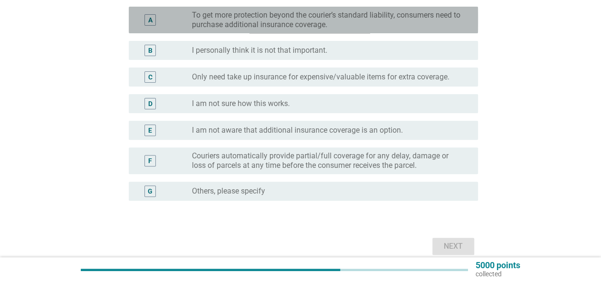
click at [273, 15] on label "To get more protection beyond the courier’s standard liability, consumers need …" at bounding box center [327, 19] width 271 height 19
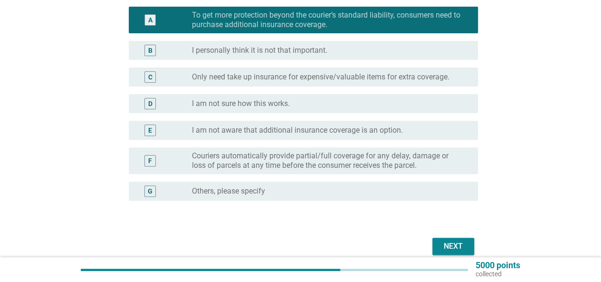
click at [455, 243] on div "Next" at bounding box center [453, 246] width 27 height 11
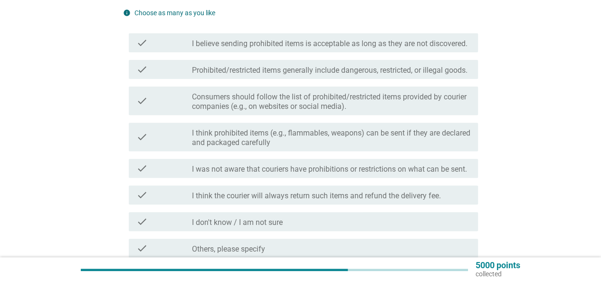
scroll to position [143, 0]
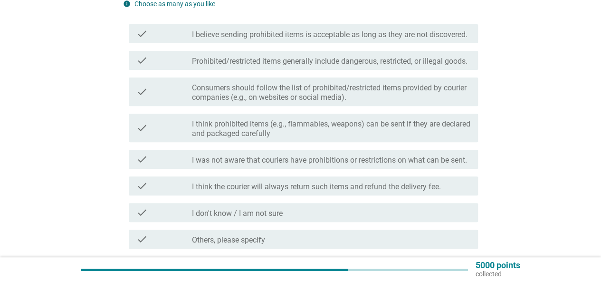
click at [429, 66] on label "Prohibited/restricted items generally include dangerous, restricted, or illegal…" at bounding box center [330, 62] width 276 height 10
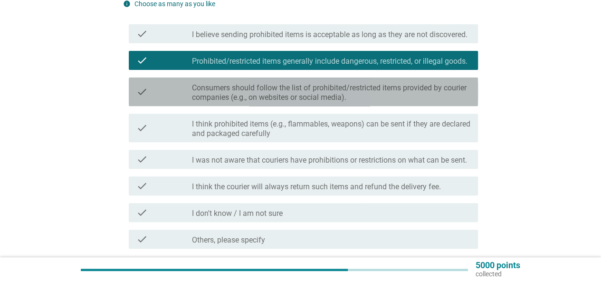
click at [429, 102] on label "Consumers should follow the list of prohibited/restricted items provided by cou…" at bounding box center [331, 92] width 279 height 19
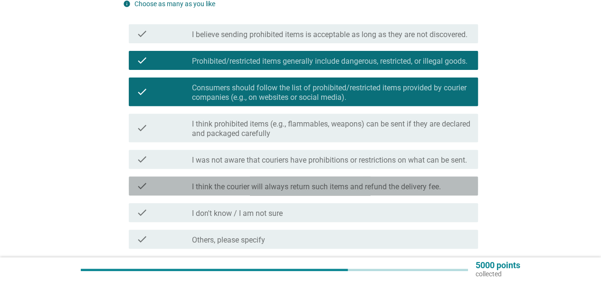
click at [370, 192] on label "I think the courier will always return such items and refund the delivery fee." at bounding box center [316, 187] width 249 height 10
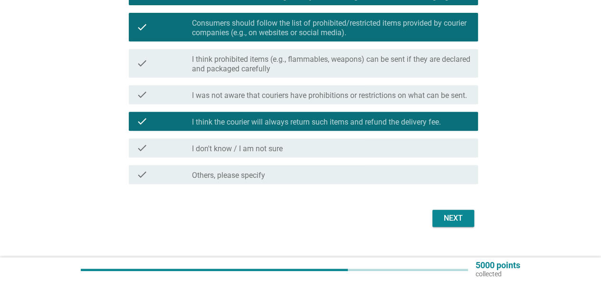
scroll to position [238, 0]
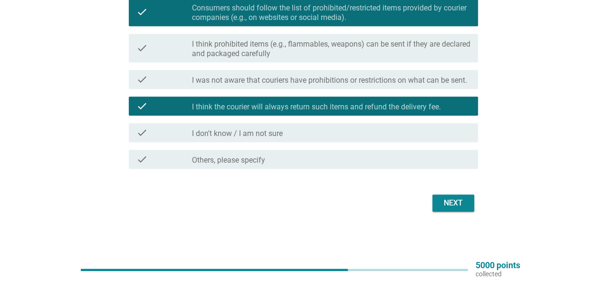
click at [351, 109] on label "I think the courier will always return such items and refund the delivery fee." at bounding box center [316, 107] width 249 height 10
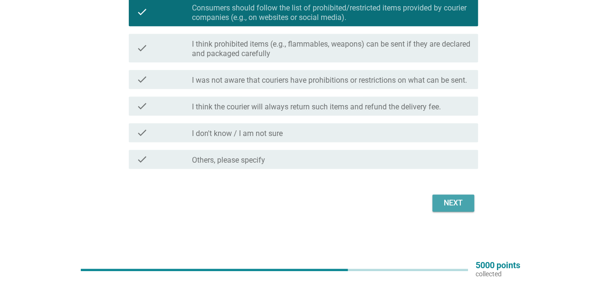
click at [456, 199] on button "Next" at bounding box center [454, 202] width 42 height 17
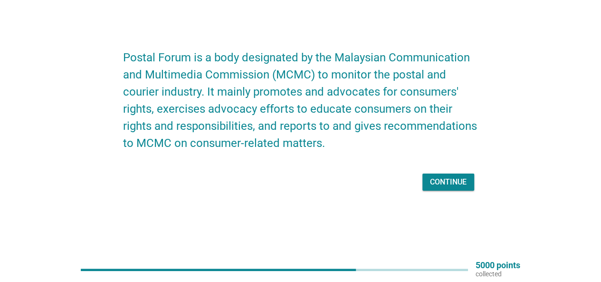
scroll to position [0, 0]
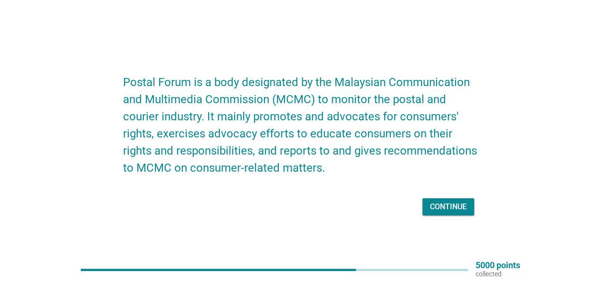
click at [457, 209] on div "Continue" at bounding box center [448, 206] width 37 height 11
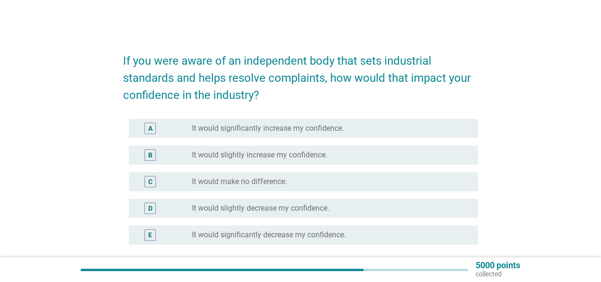
scroll to position [48, 0]
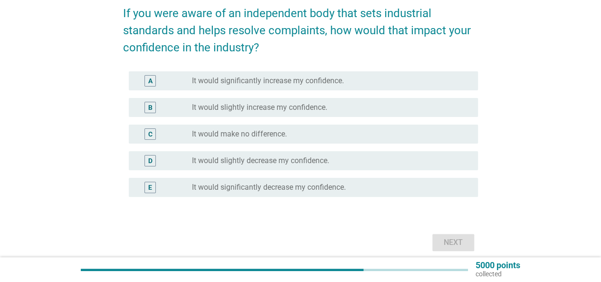
click at [311, 134] on div "radio_button_unchecked It would make no difference." at bounding box center [327, 134] width 271 height 10
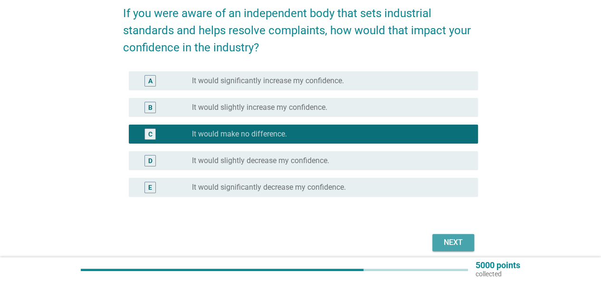
click at [442, 241] on div "Next" at bounding box center [453, 242] width 27 height 11
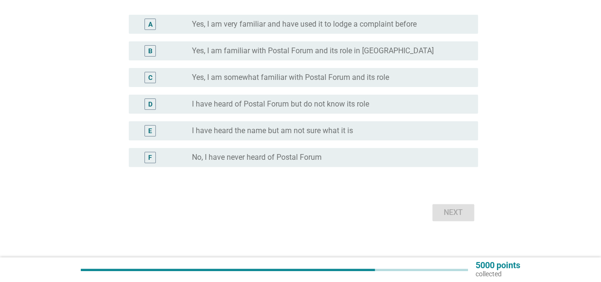
scroll to position [95, 0]
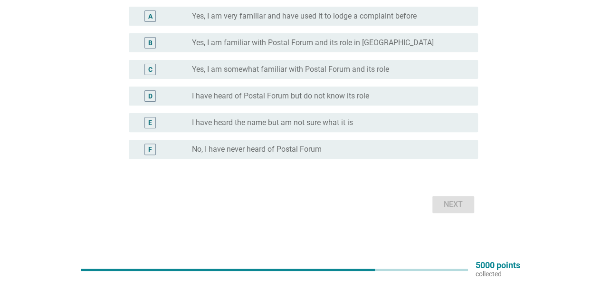
click at [311, 148] on label "No, I have never heard of Postal Forum" at bounding box center [257, 149] width 130 height 10
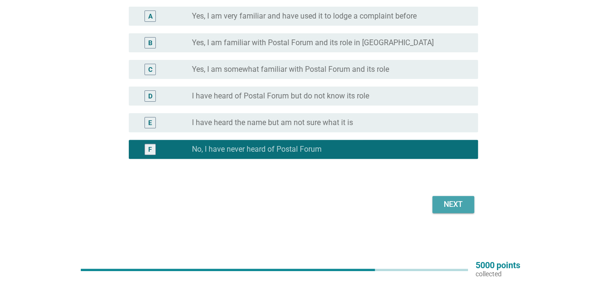
click at [452, 204] on div "Next" at bounding box center [453, 204] width 27 height 11
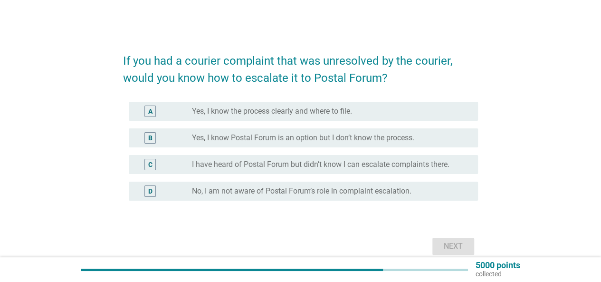
click at [399, 186] on label "No, I am not aware of Postal Forum’s role in complaint escalation." at bounding box center [302, 191] width 220 height 10
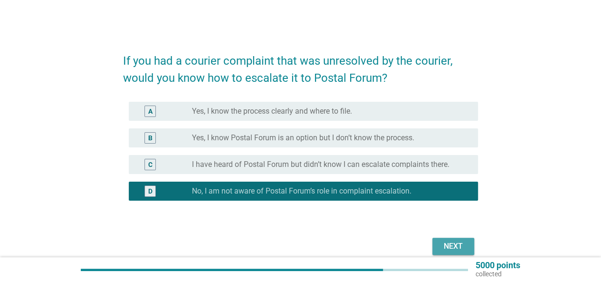
click at [454, 247] on div "Next" at bounding box center [453, 246] width 27 height 11
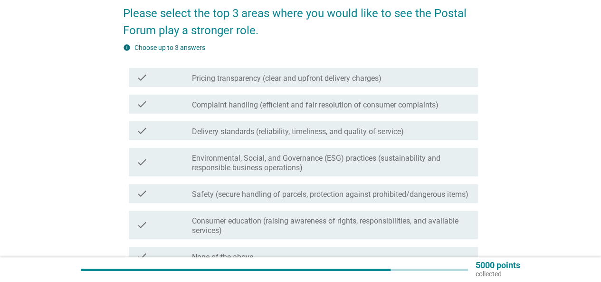
scroll to position [95, 0]
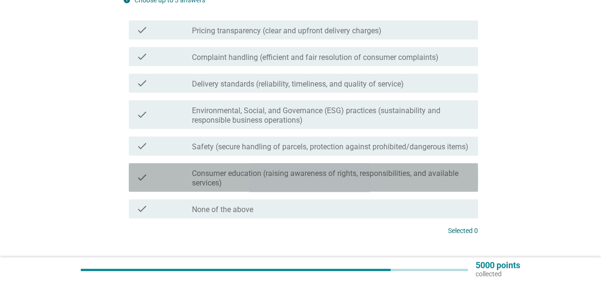
click at [429, 177] on label "Consumer education (raising awareness of rights, responsibilities, and availabl…" at bounding box center [331, 178] width 279 height 19
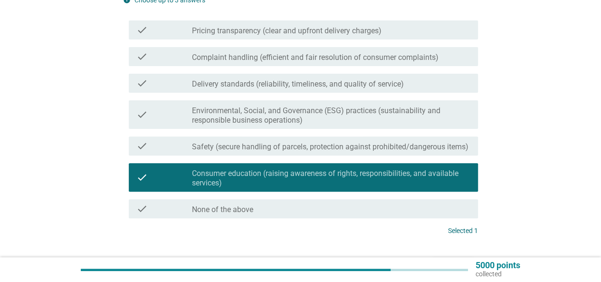
click at [318, 32] on label "Pricing transparency (clear and upfront delivery charges)" at bounding box center [287, 31] width 190 height 10
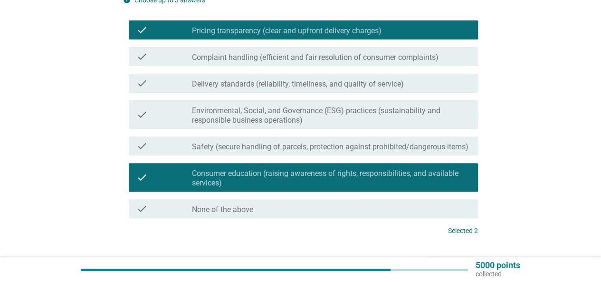
click at [322, 57] on label "Complaint handling (efficient and fair resolution of consumer complaints)" at bounding box center [315, 58] width 247 height 10
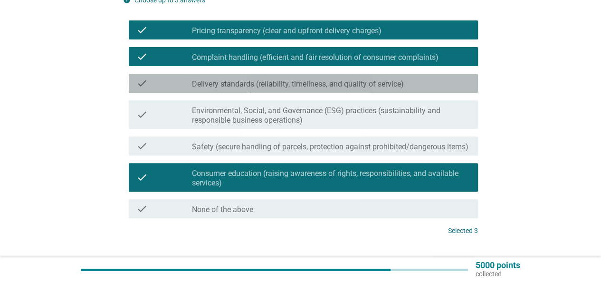
click at [326, 84] on label "Delivery standards (reliability, timeliness, and quality of service)" at bounding box center [298, 84] width 212 height 10
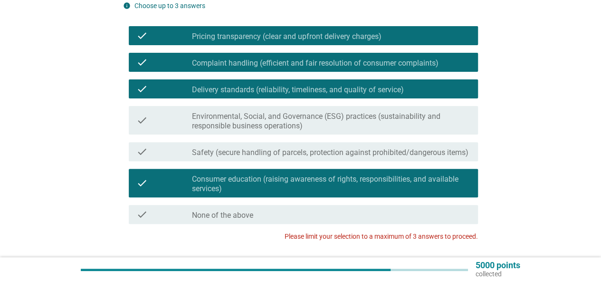
scroll to position [143, 0]
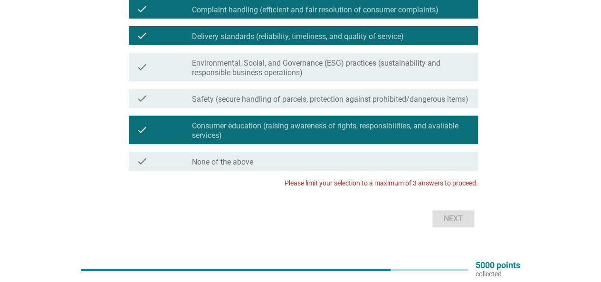
click at [327, 124] on label "Consumer education (raising awareness of rights, responsibilities, and availabl…" at bounding box center [331, 130] width 279 height 19
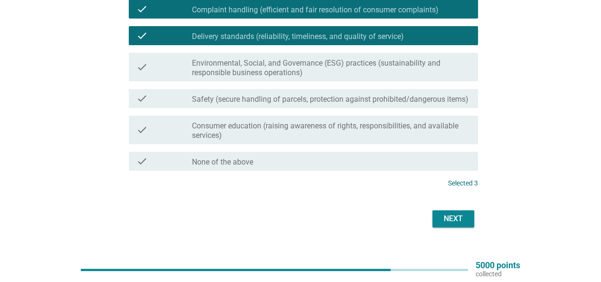
click at [463, 221] on div "Next" at bounding box center [453, 218] width 27 height 11
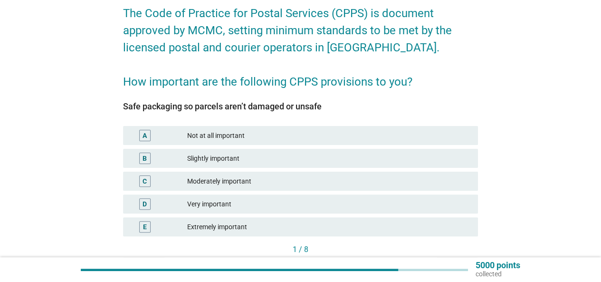
scroll to position [95, 0]
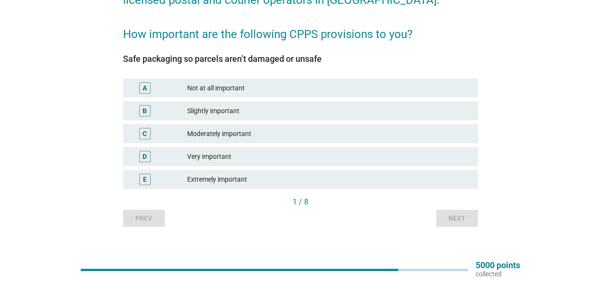
click at [242, 180] on div "Extremely important" at bounding box center [328, 178] width 283 height 11
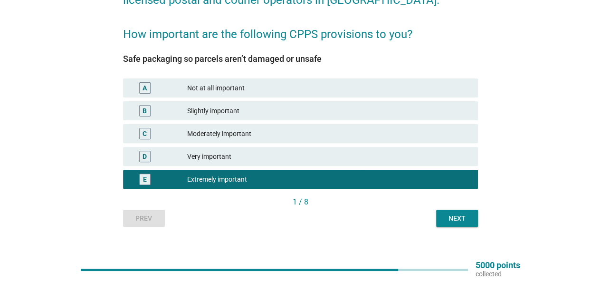
click at [186, 157] on div "D" at bounding box center [159, 156] width 57 height 11
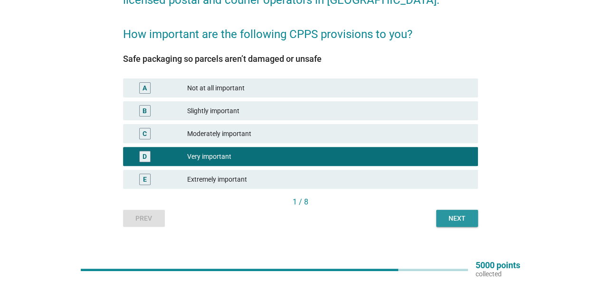
click at [446, 217] on div "Next" at bounding box center [457, 218] width 27 height 10
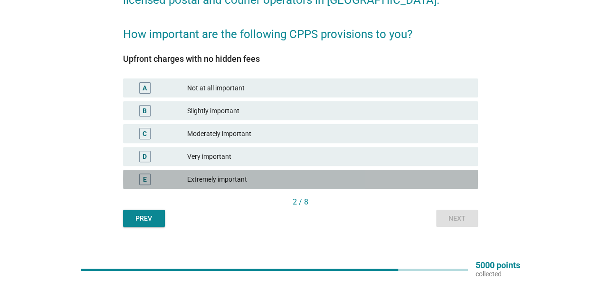
click at [217, 178] on div "Extremely important" at bounding box center [328, 178] width 283 height 11
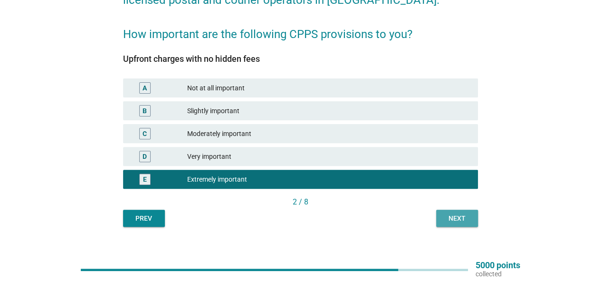
click at [439, 218] on button "Next" at bounding box center [457, 218] width 42 height 17
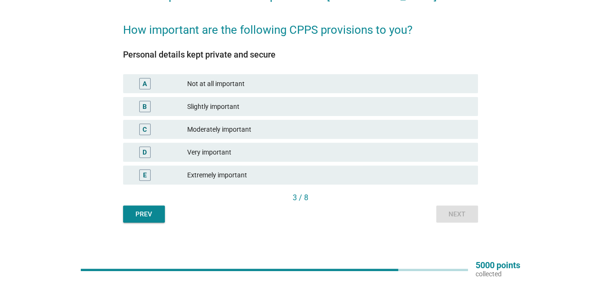
scroll to position [107, 0]
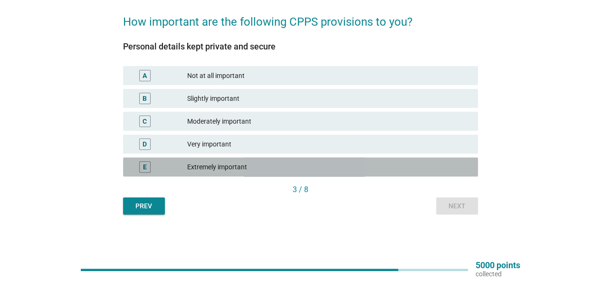
click at [223, 167] on div "Extremely important" at bounding box center [328, 166] width 283 height 11
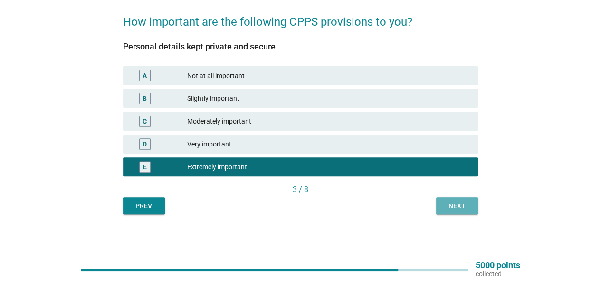
click at [451, 203] on div "Next" at bounding box center [457, 206] width 27 height 10
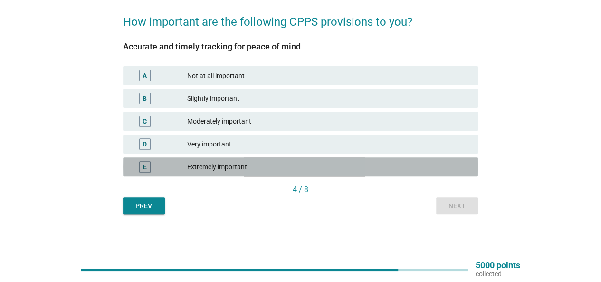
click at [231, 167] on div "Extremely important" at bounding box center [328, 166] width 283 height 11
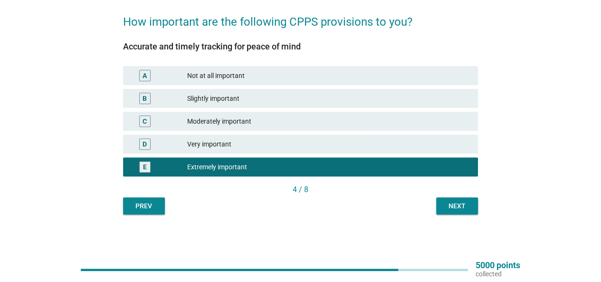
click at [468, 208] on div "Next" at bounding box center [457, 206] width 27 height 10
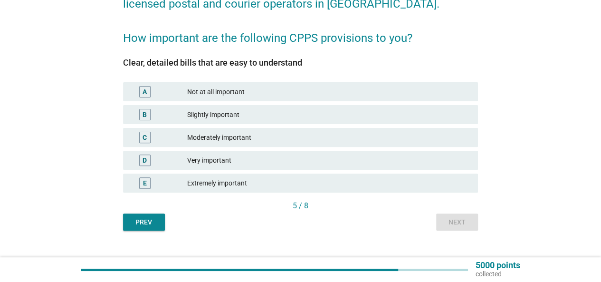
scroll to position [95, 0]
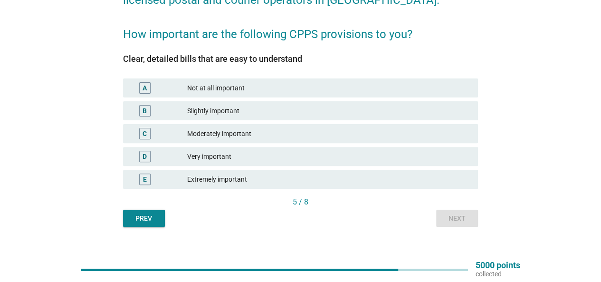
click at [233, 177] on div "Extremely important" at bounding box center [328, 178] width 283 height 11
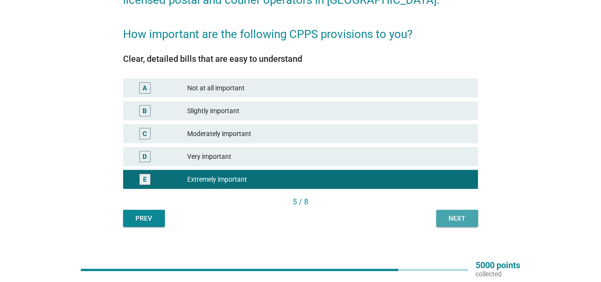
click at [465, 220] on div "Next" at bounding box center [457, 218] width 27 height 10
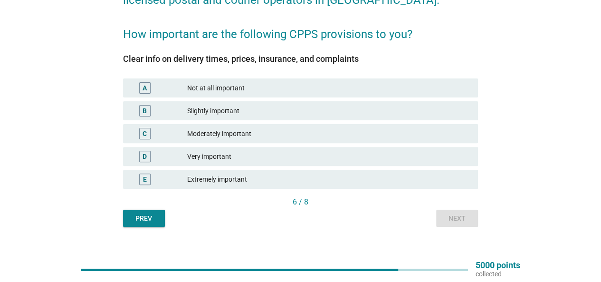
click at [234, 179] on div "Extremely important" at bounding box center [328, 178] width 283 height 11
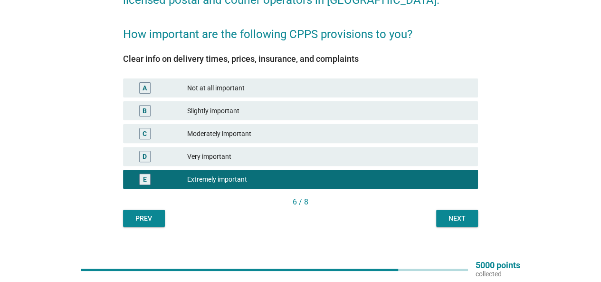
click at [464, 221] on div "Next" at bounding box center [457, 218] width 27 height 10
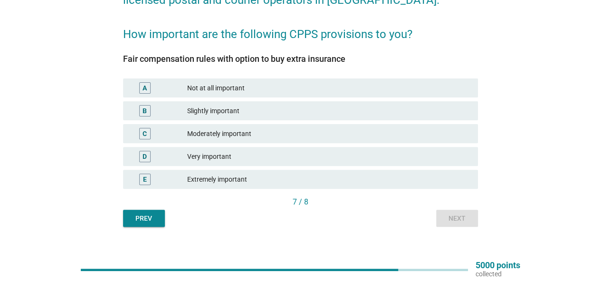
click at [251, 178] on div "Extremely important" at bounding box center [328, 178] width 283 height 11
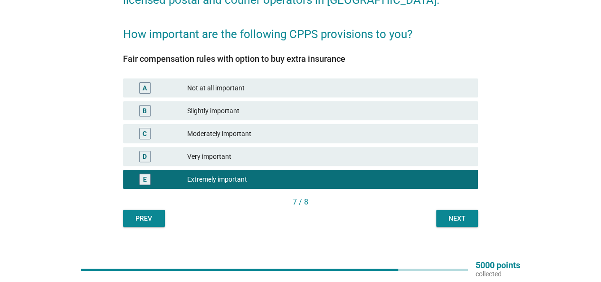
click at [474, 218] on button "Next" at bounding box center [457, 218] width 42 height 17
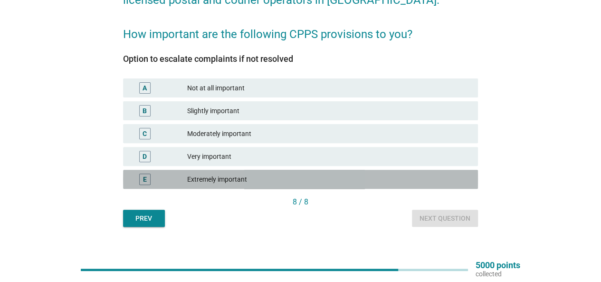
click at [246, 176] on div "Extremely important" at bounding box center [328, 178] width 283 height 11
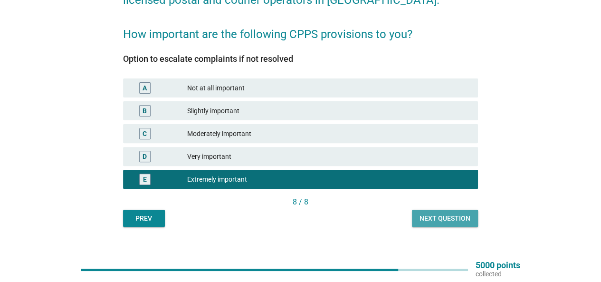
click at [461, 216] on div "Next question" at bounding box center [445, 218] width 51 height 10
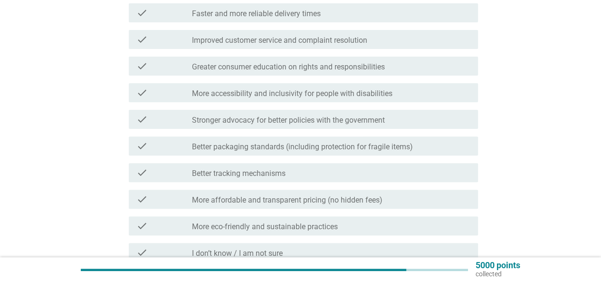
scroll to position [0, 0]
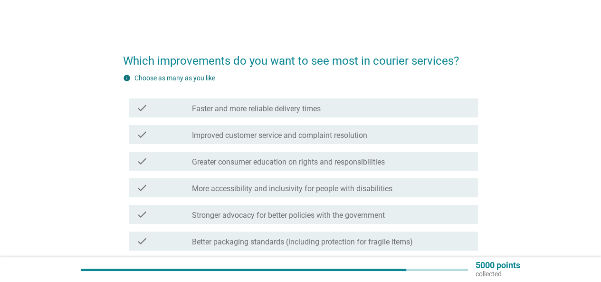
click at [275, 107] on label "Faster and more reliable delivery times" at bounding box center [256, 109] width 129 height 10
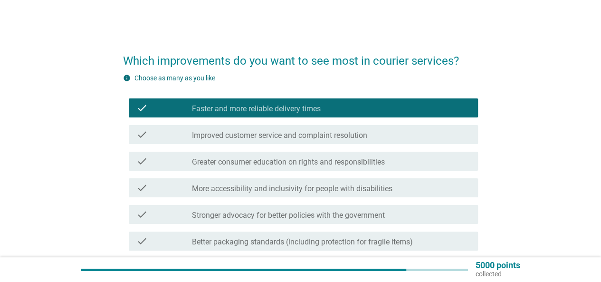
click at [286, 130] on div "check_box_outline_blank Improved customer service and complaint resolution" at bounding box center [331, 134] width 279 height 11
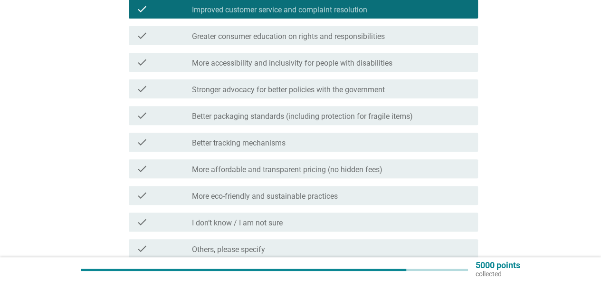
scroll to position [143, 0]
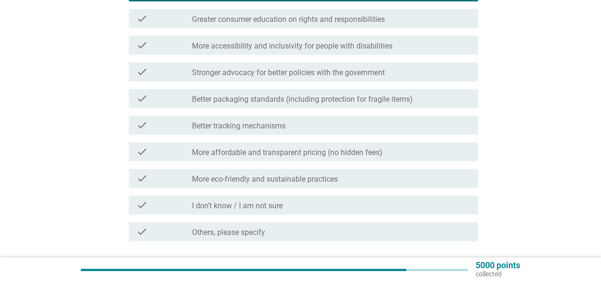
click at [324, 47] on label "More accessibility and inclusivity for people with disabilities" at bounding box center [292, 46] width 201 height 10
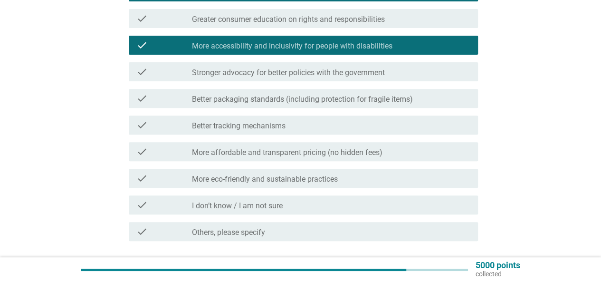
click at [325, 70] on label "Stronger advocacy for better policies with the government" at bounding box center [288, 73] width 193 height 10
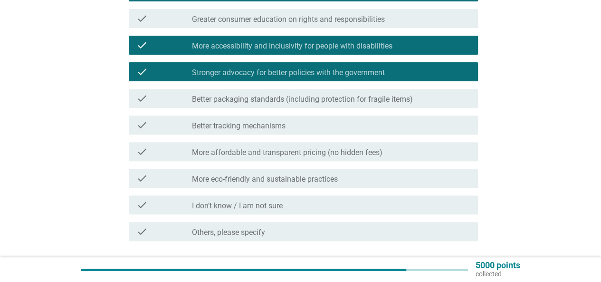
click at [325, 70] on label "Stronger advocacy for better policies with the government" at bounding box center [288, 73] width 193 height 10
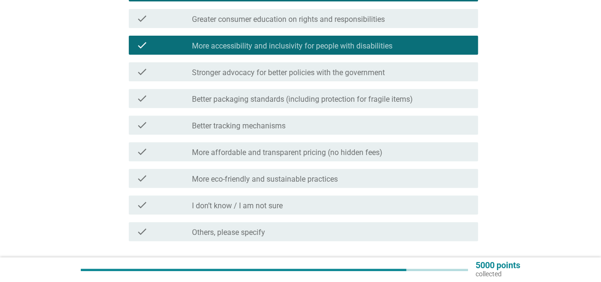
click at [328, 94] on div "check_box_outline_blank Better packaging standards (including protection for fr…" at bounding box center [331, 98] width 279 height 11
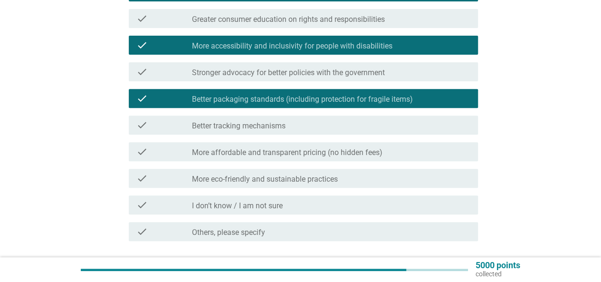
click at [303, 124] on div "check_box_outline_blank Better tracking mechanisms" at bounding box center [331, 124] width 279 height 11
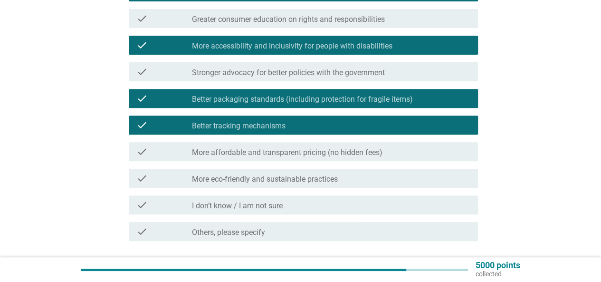
click at [310, 148] on label "More affordable and transparent pricing (no hidden fees)" at bounding box center [287, 153] width 191 height 10
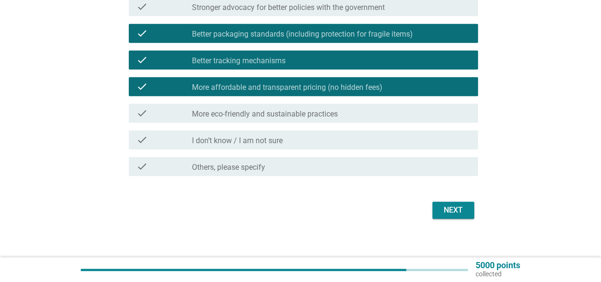
scroll to position [215, 0]
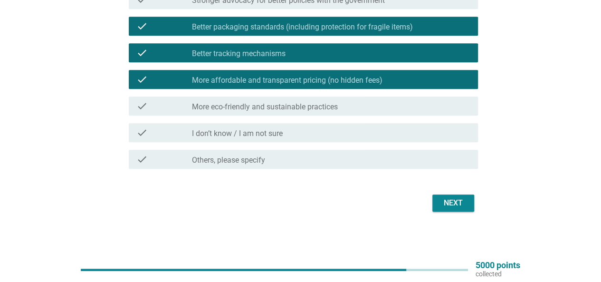
click at [465, 201] on div "Next" at bounding box center [453, 202] width 27 height 11
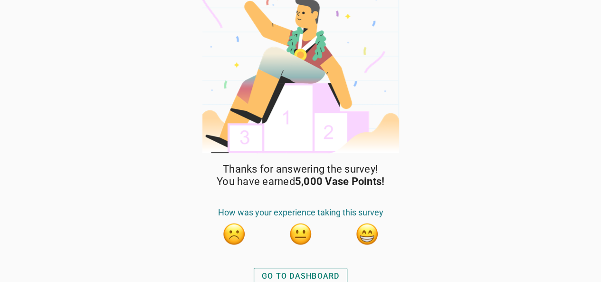
scroll to position [19, 0]
